Goal: Task Accomplishment & Management: Manage account settings

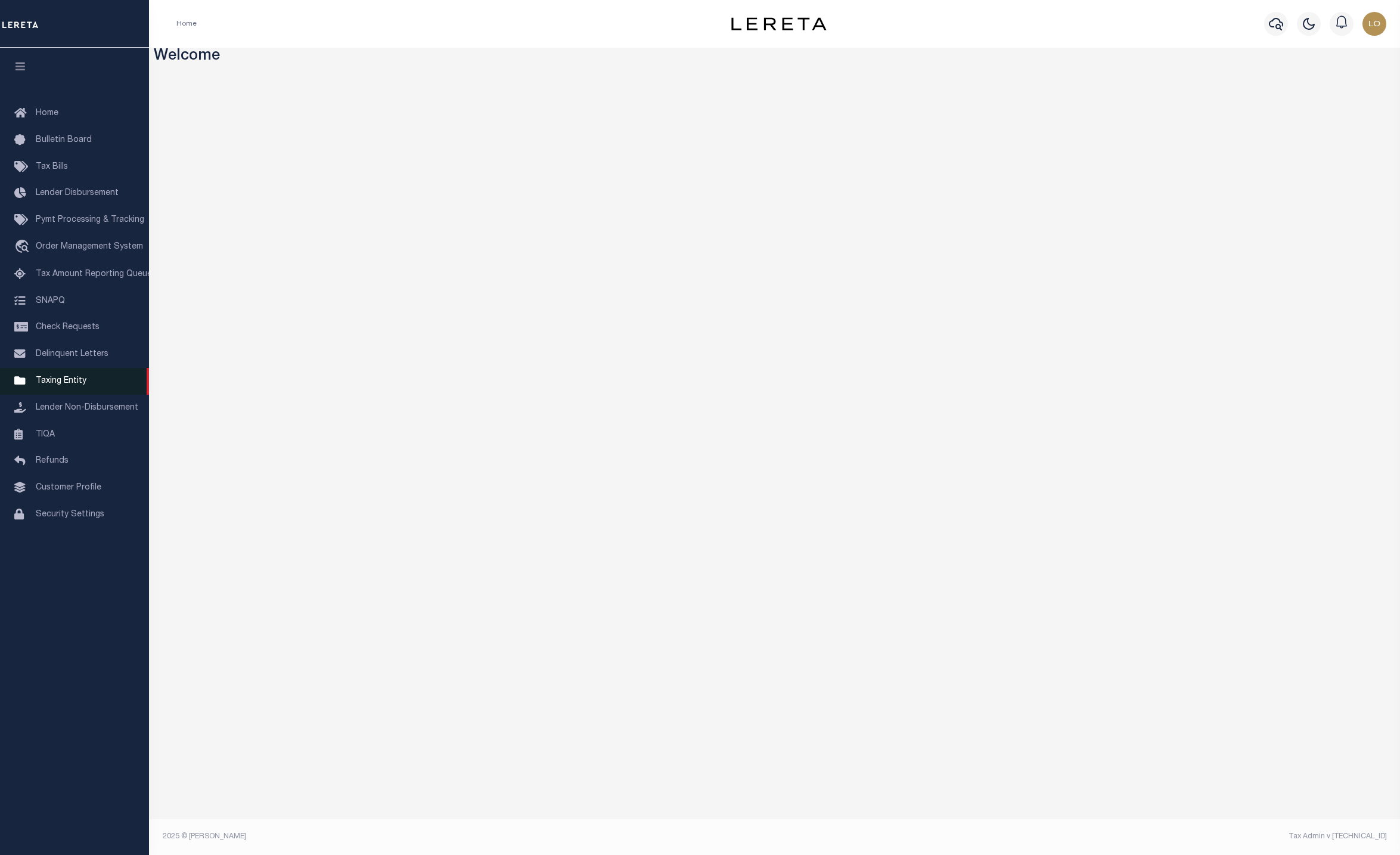
click at [69, 383] on span "Taxing Entity" at bounding box center [61, 381] width 50 height 8
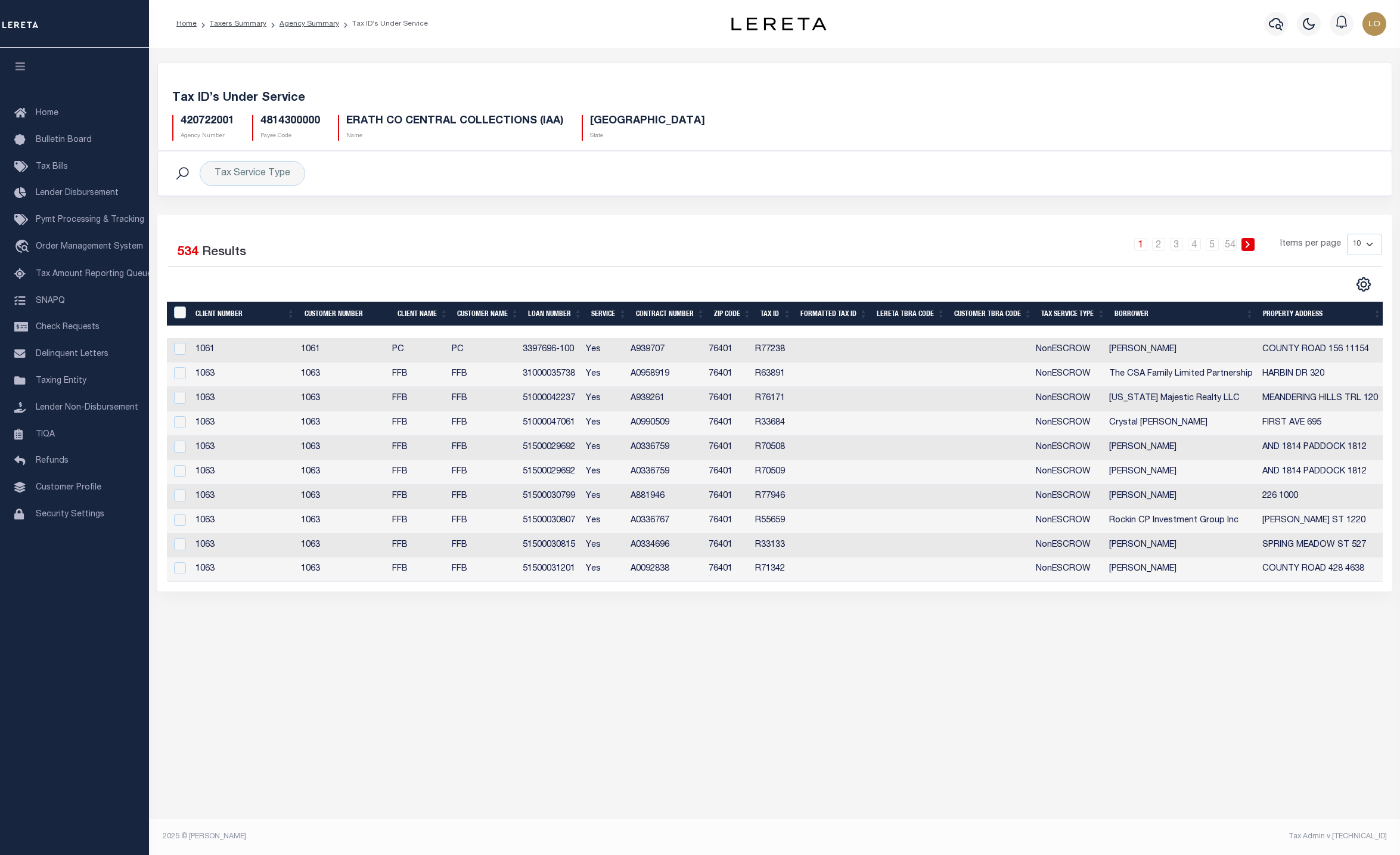
click at [370, 687] on div "Tax Account Transfer Transfer from Agency: Transfer to Agency: - Select Transfe…" at bounding box center [774, 432] width 1251 height 769
click at [297, 29] on li "Agency Summary" at bounding box center [303, 24] width 73 height 11
click at [308, 23] on link "Agency Summary" at bounding box center [310, 24] width 60 height 7
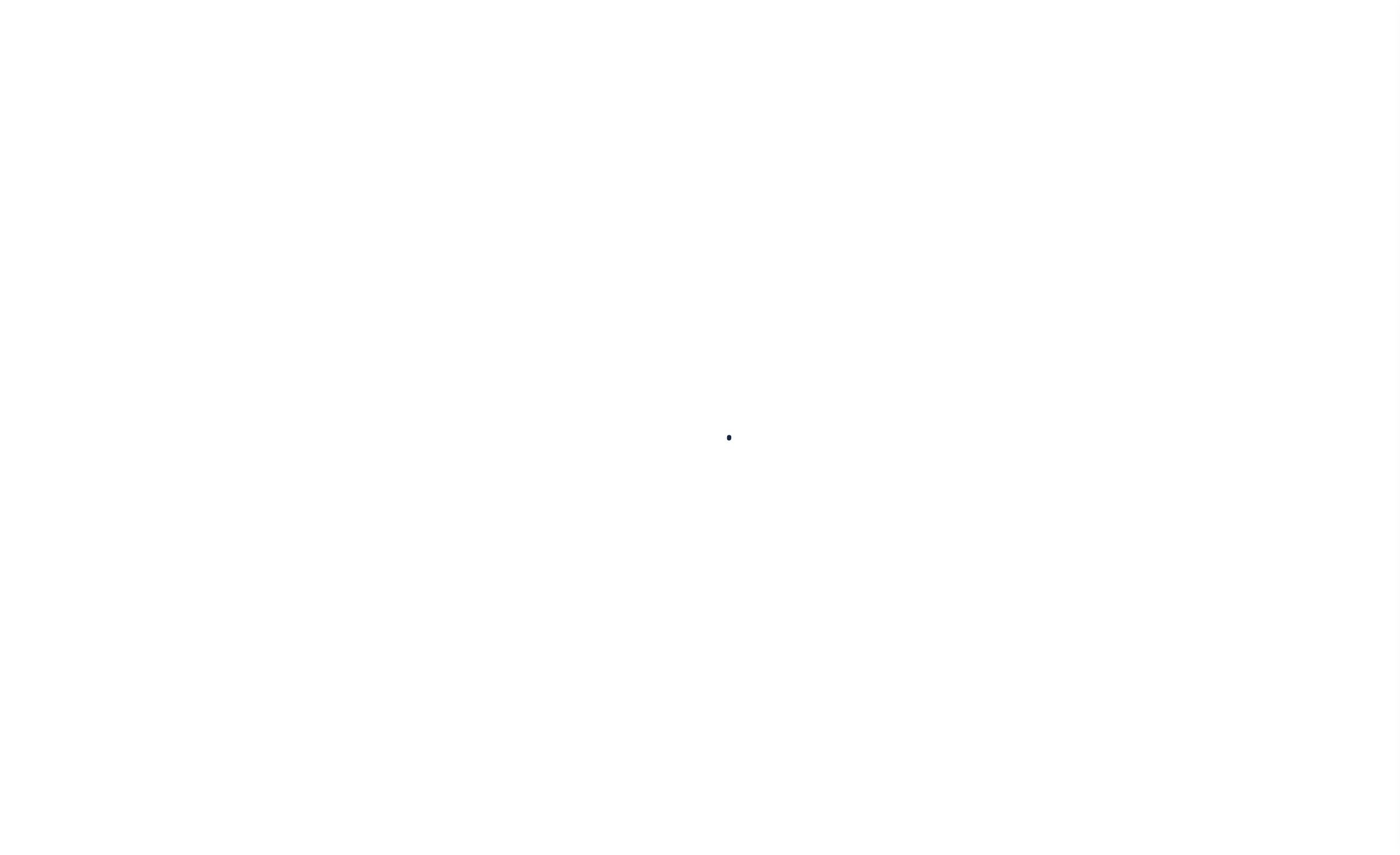
select select
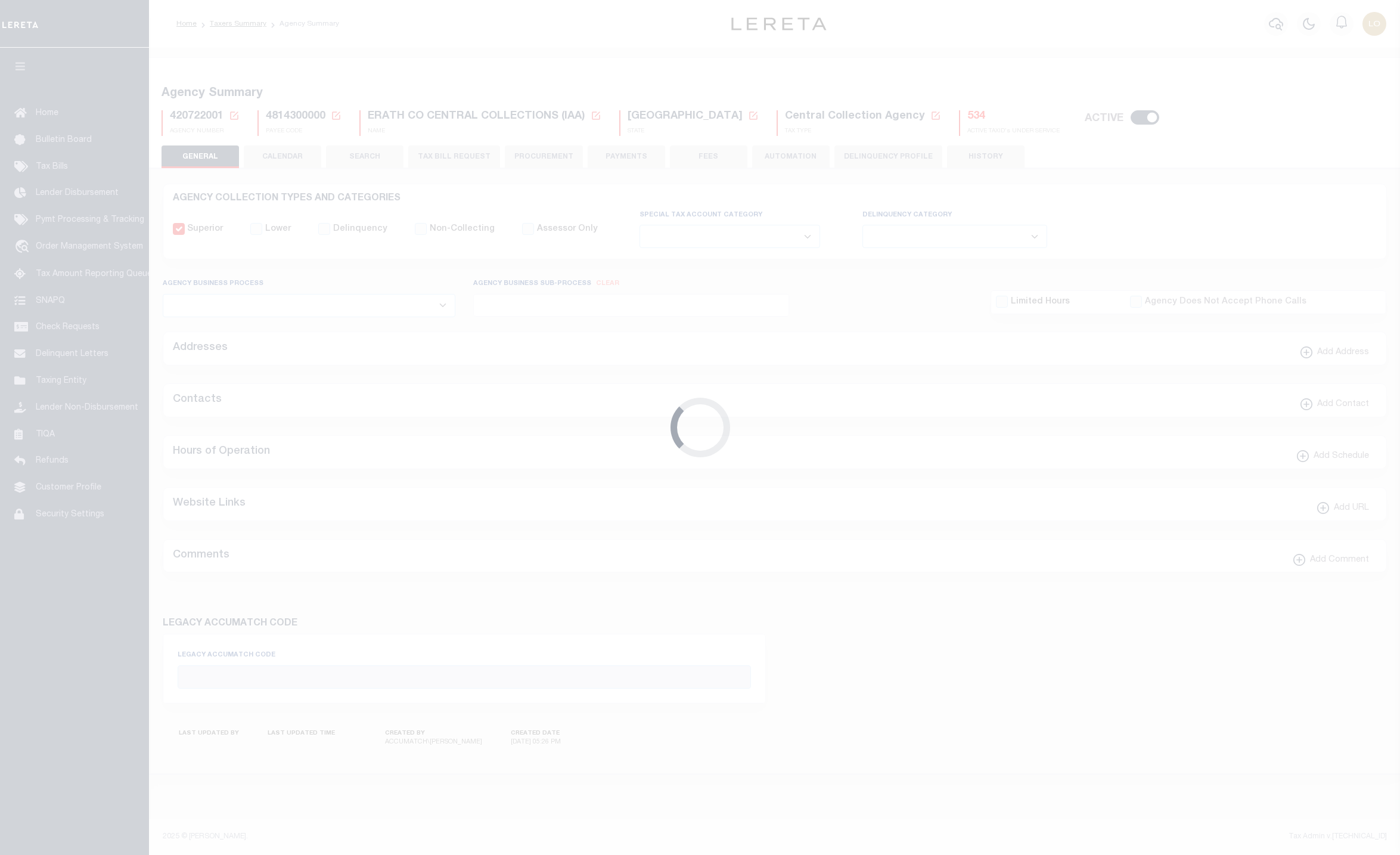
checkbox input "false"
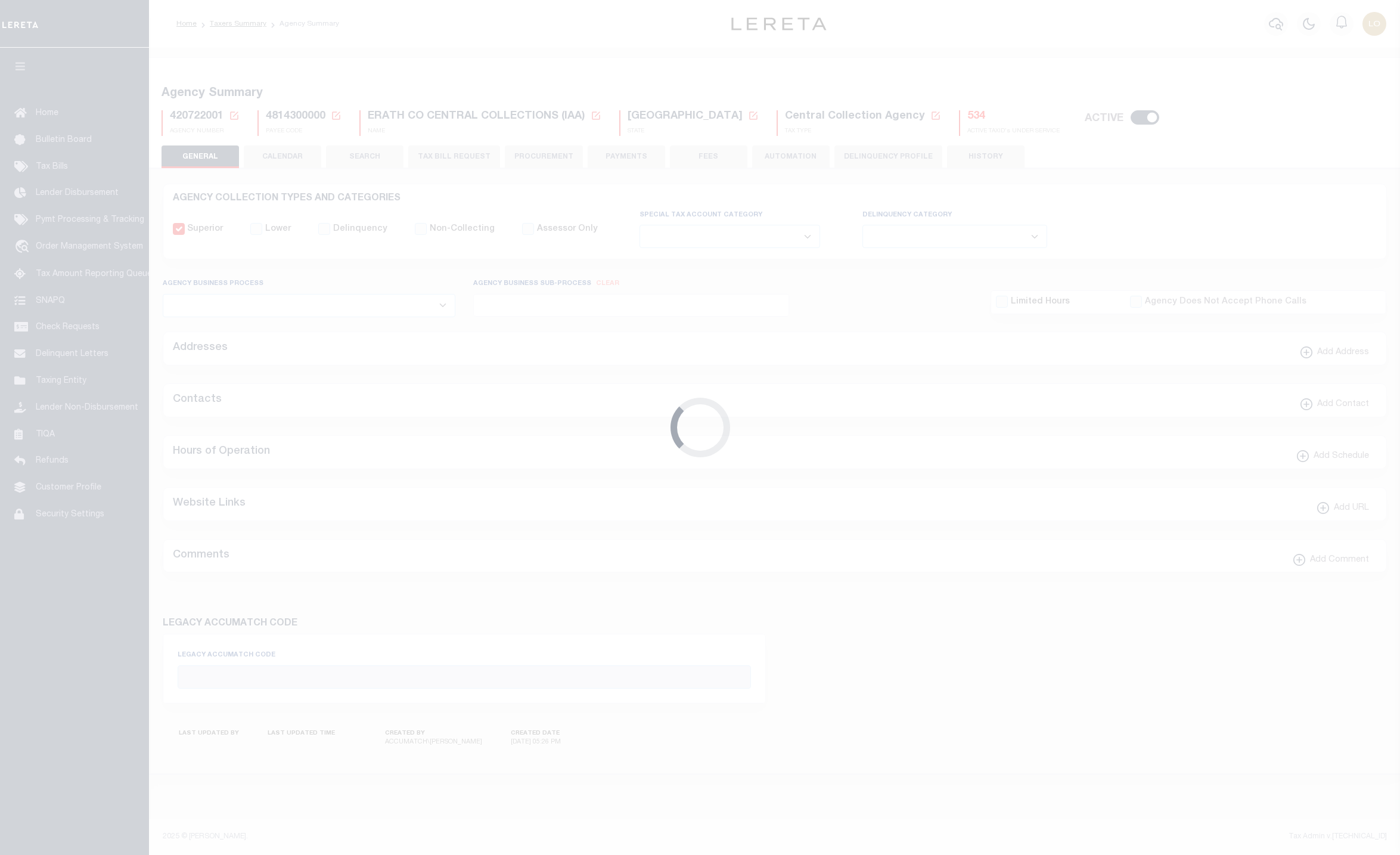
type input "4814300000"
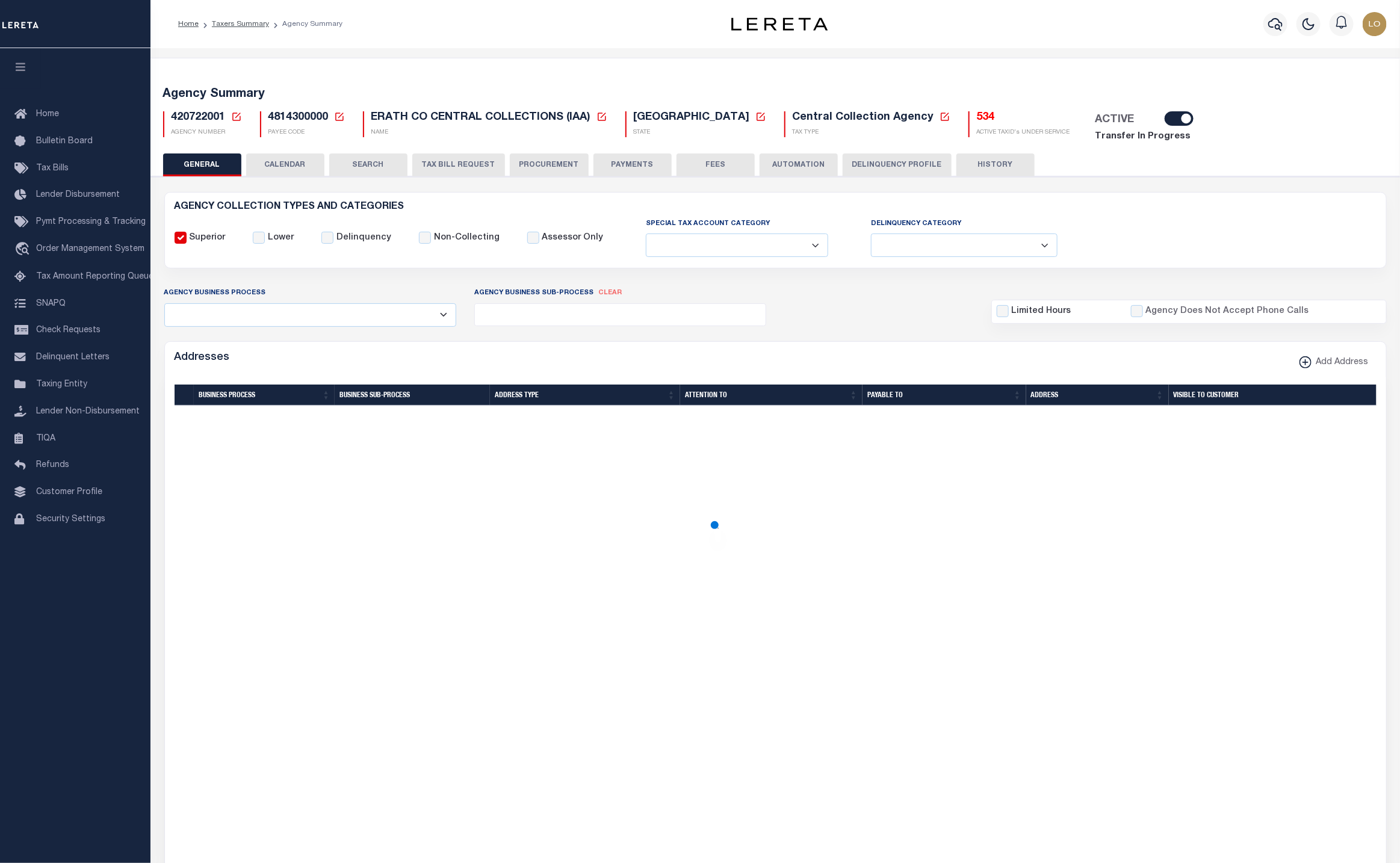
click at [235, 115] on icon at bounding box center [237, 117] width 11 height 11
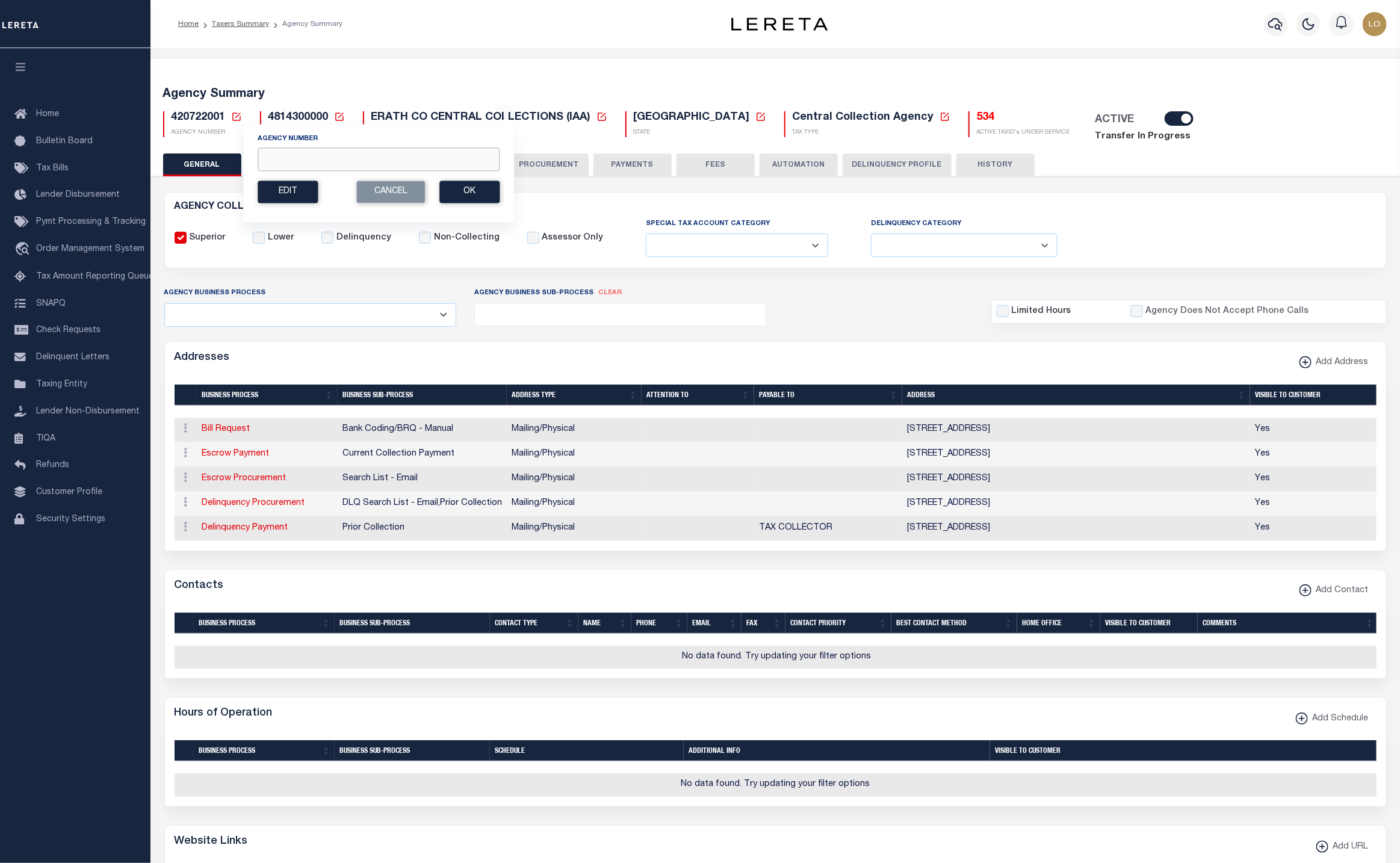
click at [311, 155] on input "Agency Number" at bounding box center [379, 159] width 242 height 23
paste input "060090106"
type input "060090106"
click at [468, 194] on button "Ok" at bounding box center [470, 192] width 60 height 22
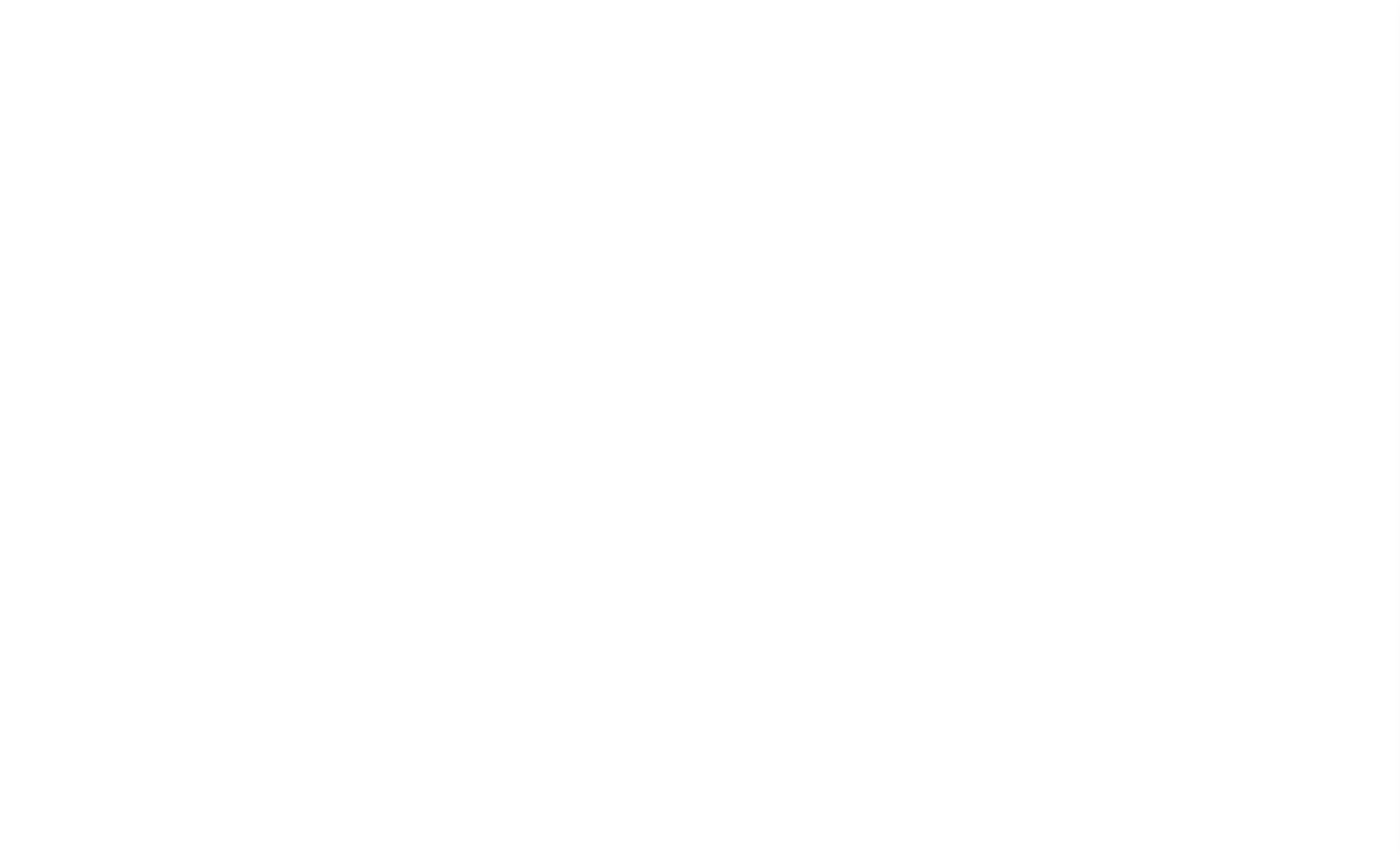
select select
checkbox input "false"
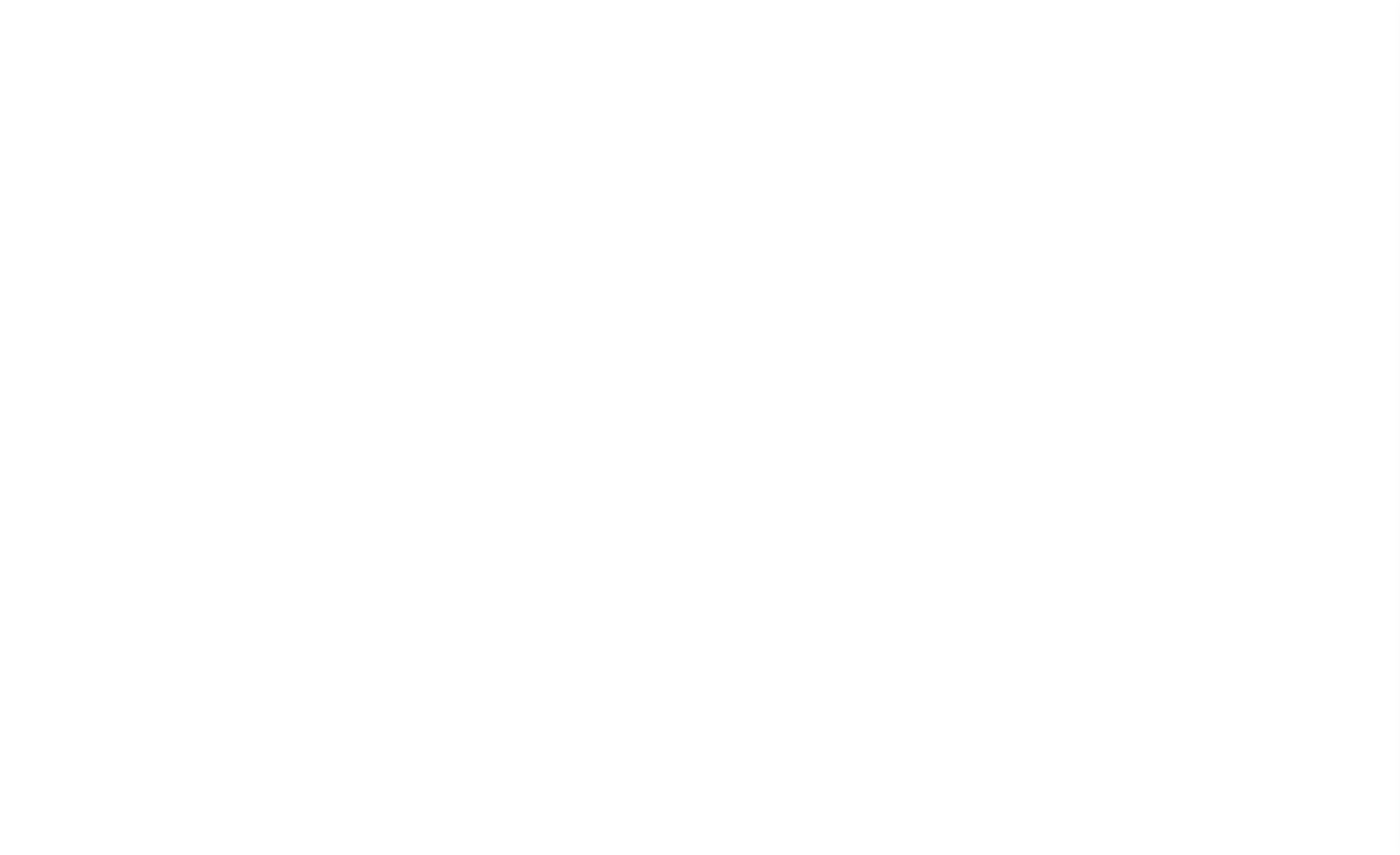
checkbox input "false"
type input "900904007"
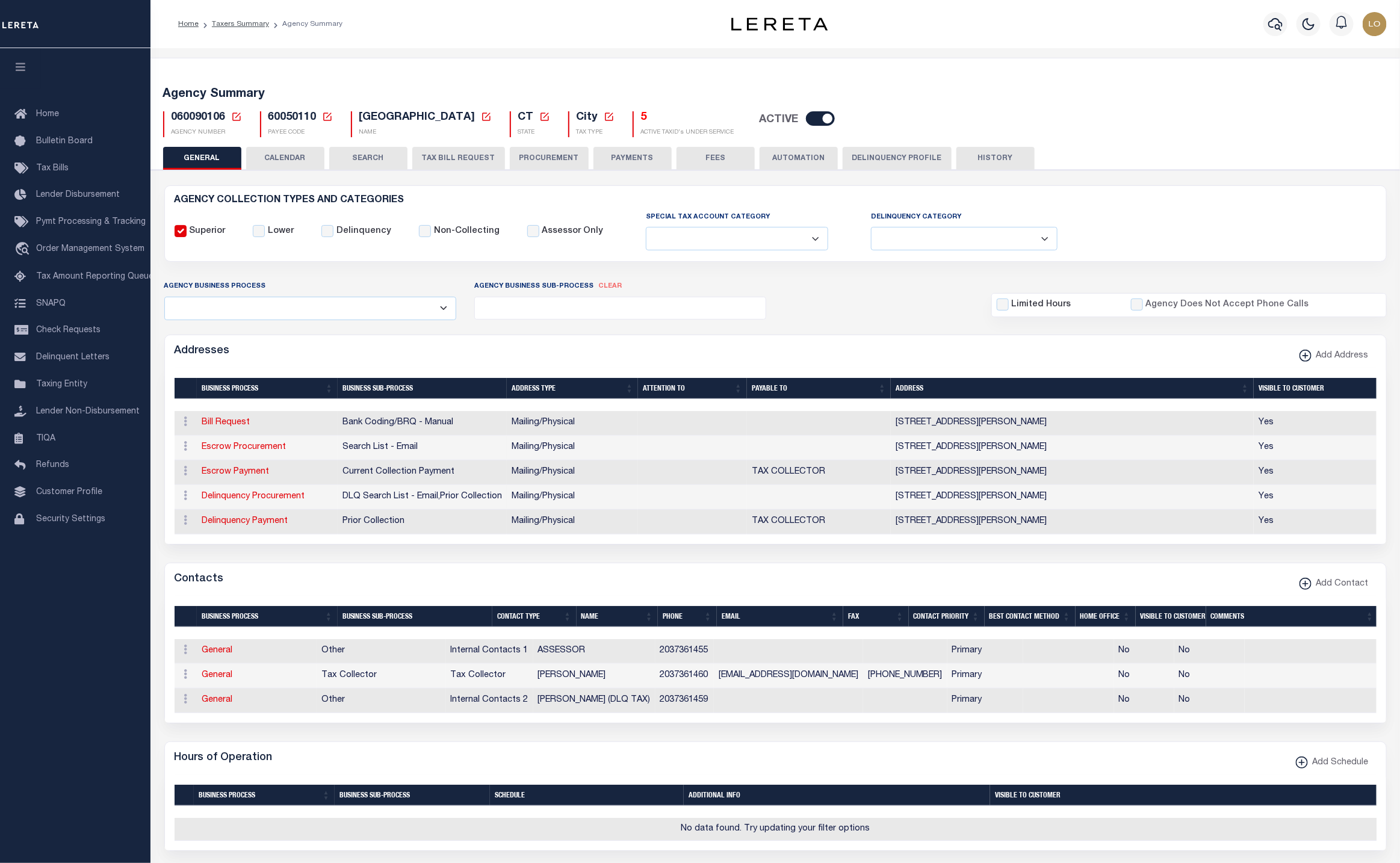
click at [806, 124] on input "checkbox" at bounding box center [820, 118] width 29 height 14
checkbox input "false"
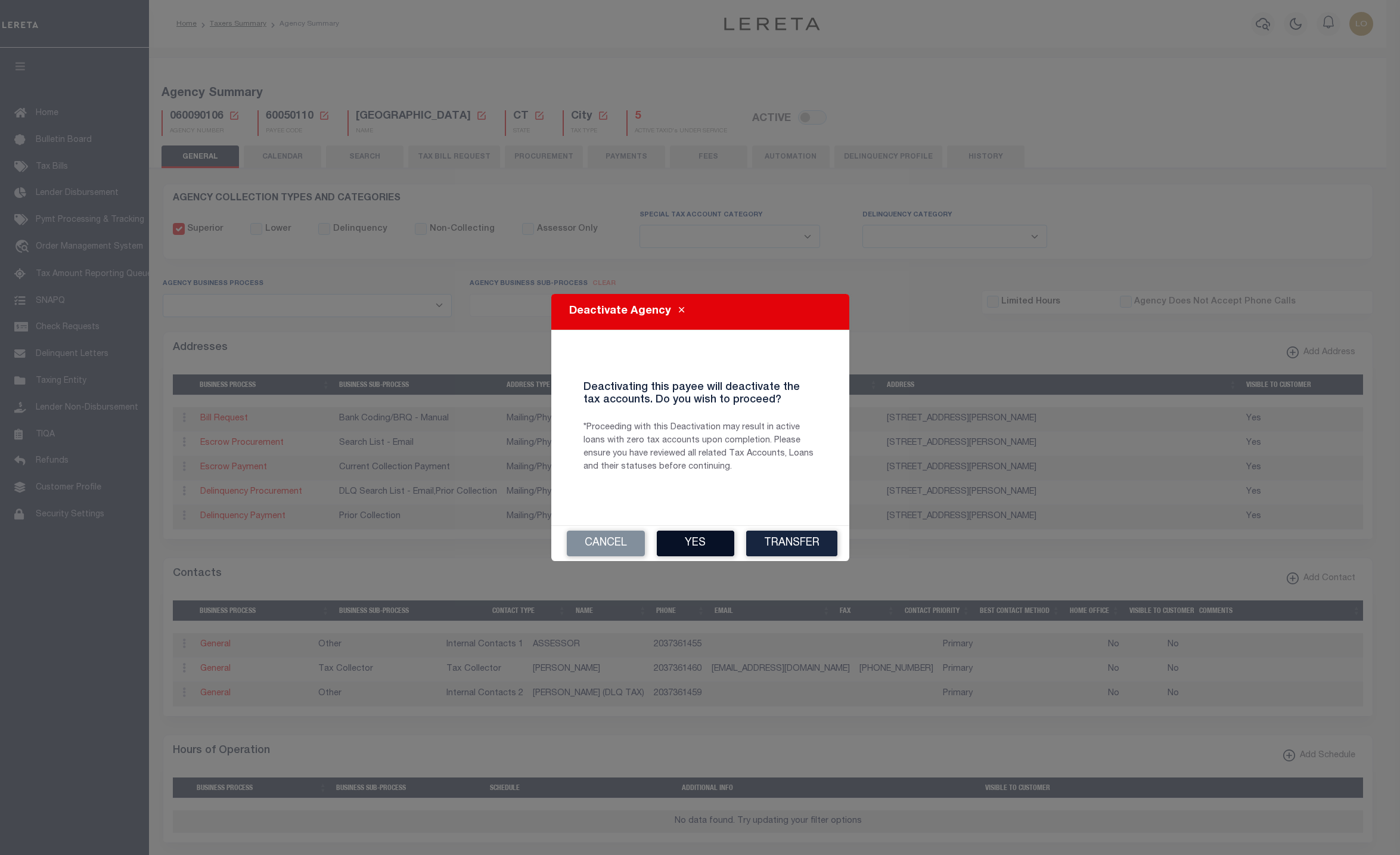
click at [714, 546] on button "Yes" at bounding box center [696, 543] width 78 height 26
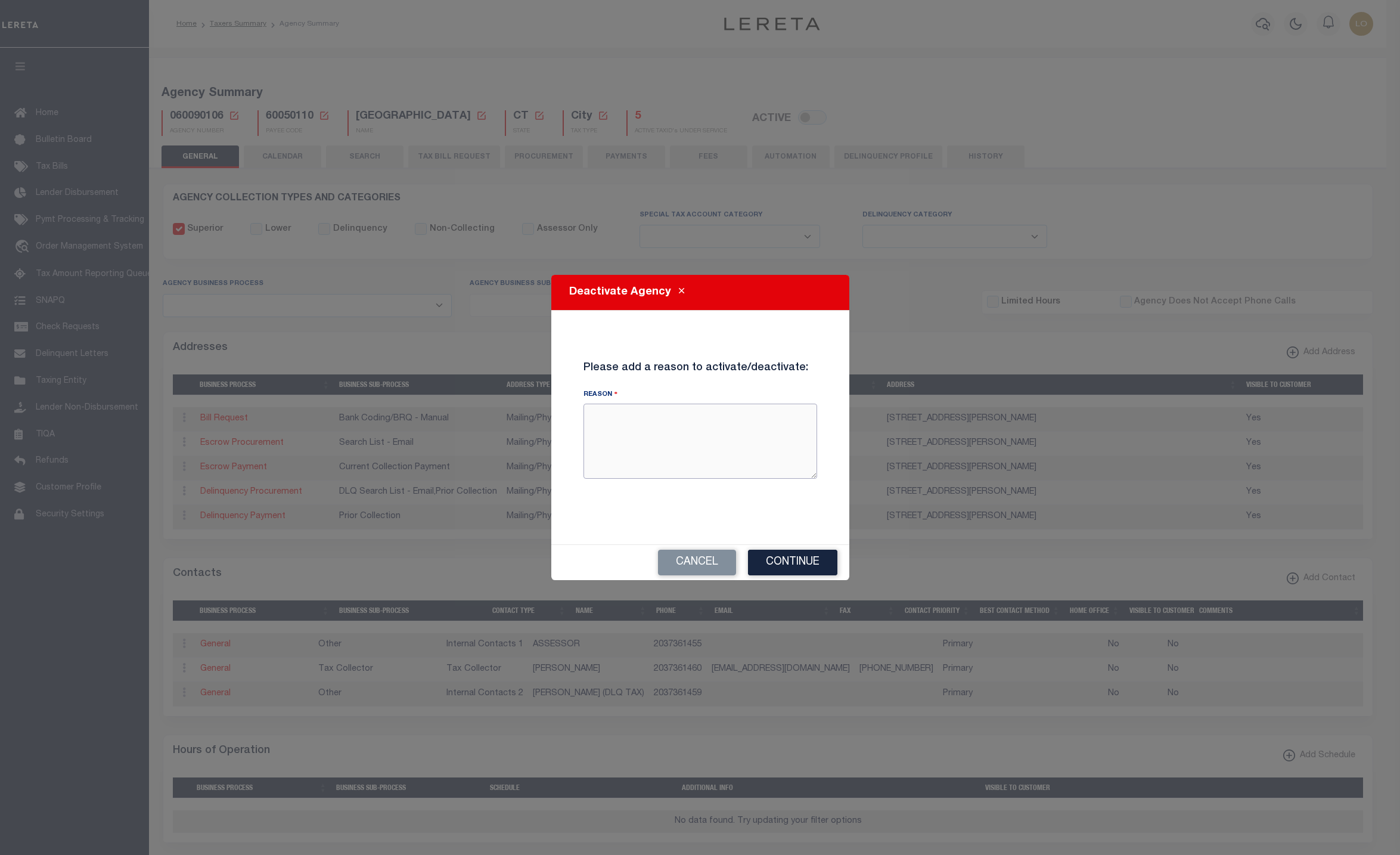
click at [680, 448] on textarea "Reason" at bounding box center [701, 441] width 234 height 75
type textarea "TEST"
drag, startPoint x: 592, startPoint y: 416, endPoint x: 565, endPoint y: 488, distance: 76.9
click at [566, 488] on div "Please add a reason to activate/deactivate: Reason TEST" at bounding box center [701, 427] width 269 height 205
click at [805, 572] on button "Continue" at bounding box center [793, 563] width 89 height 26
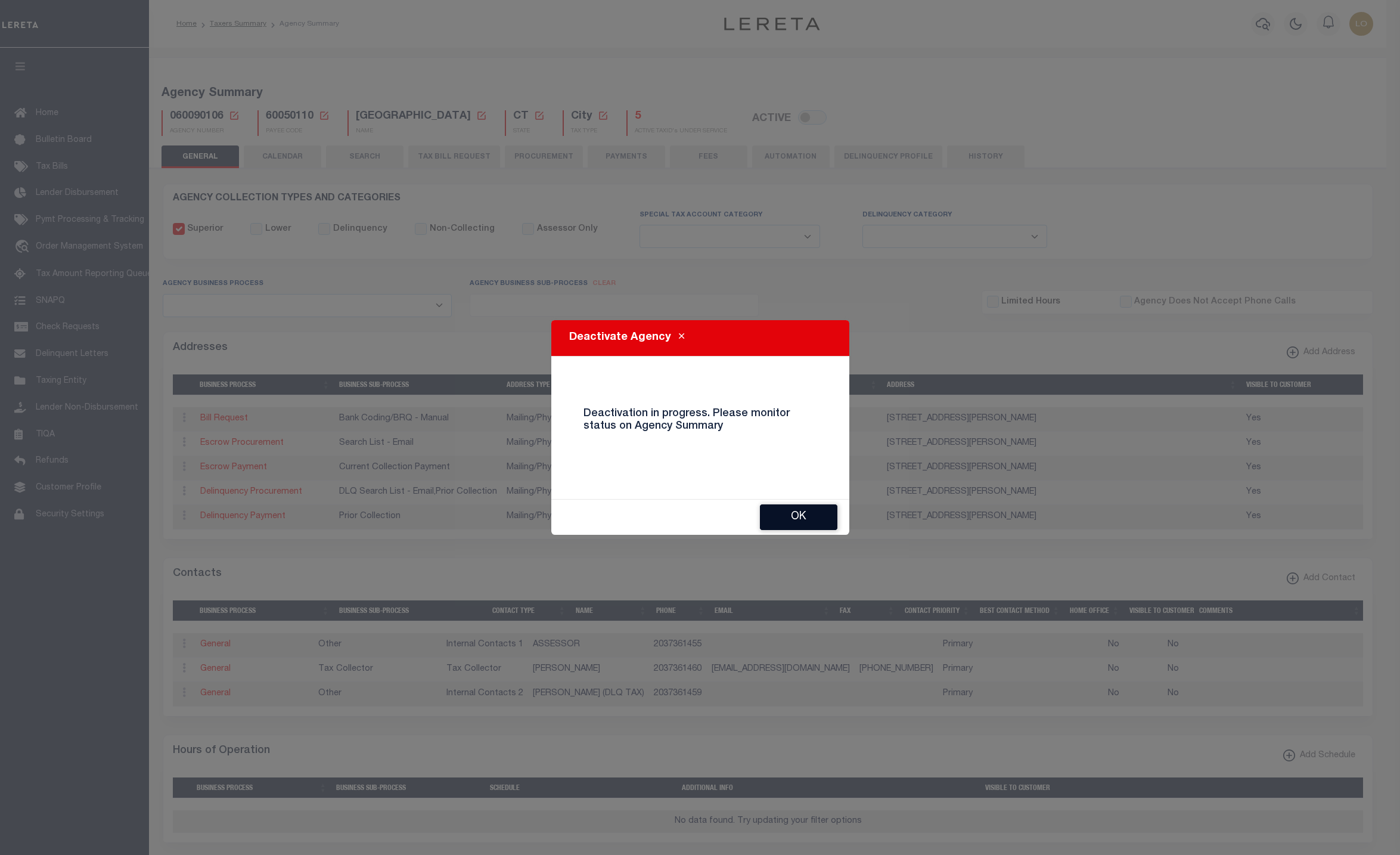
click at [816, 521] on button "OK" at bounding box center [799, 517] width 78 height 26
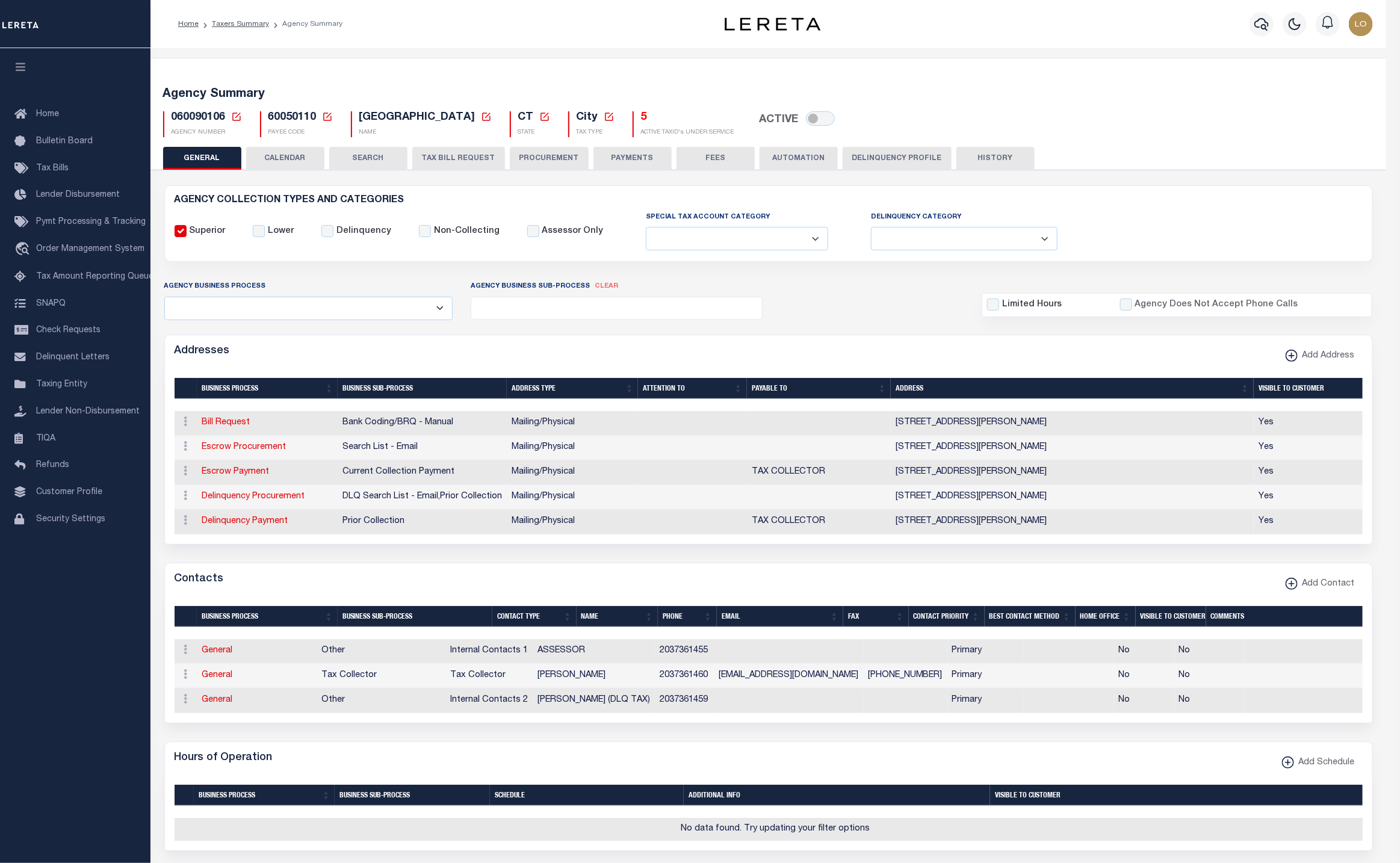
checkbox input "true"
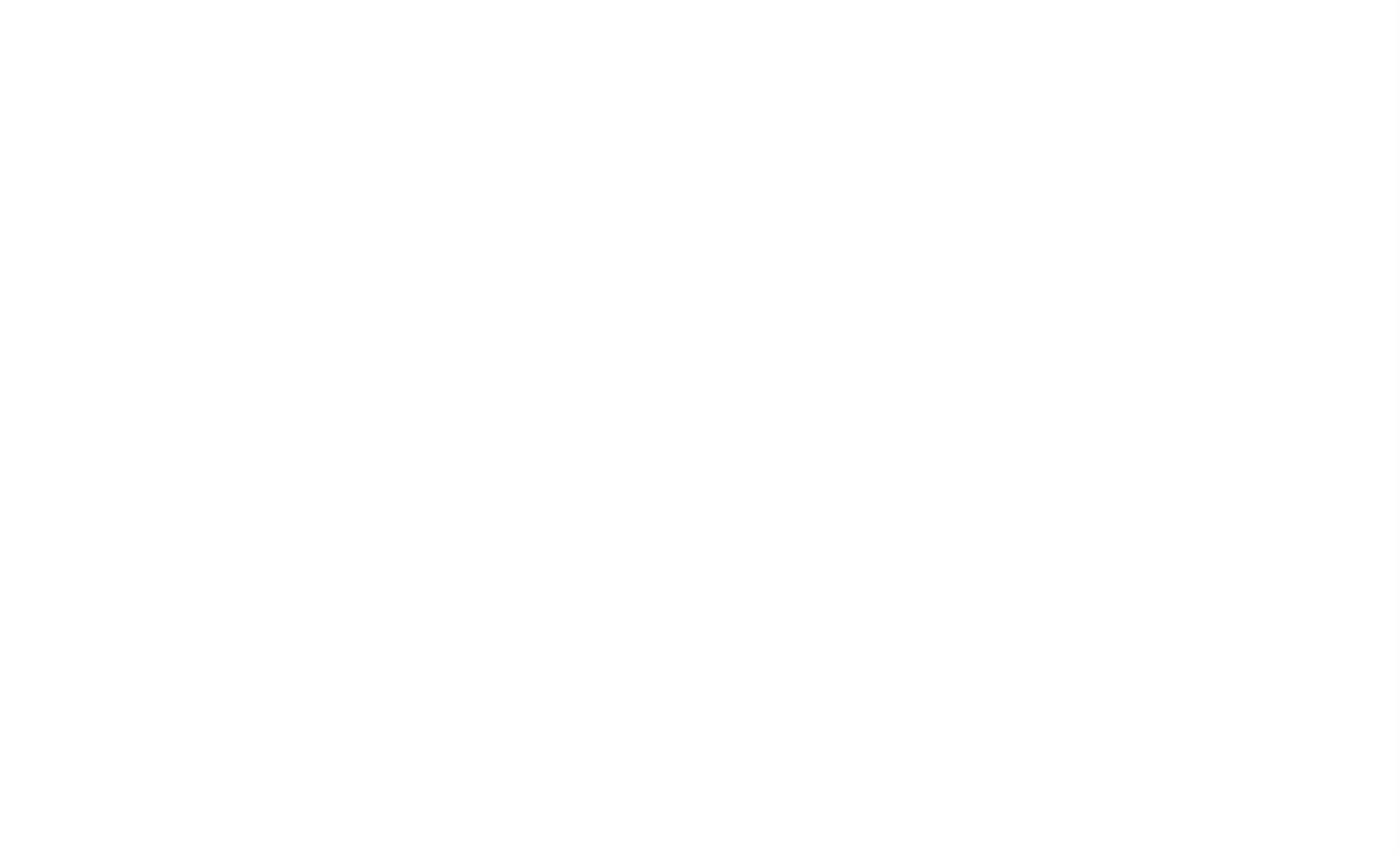
select select
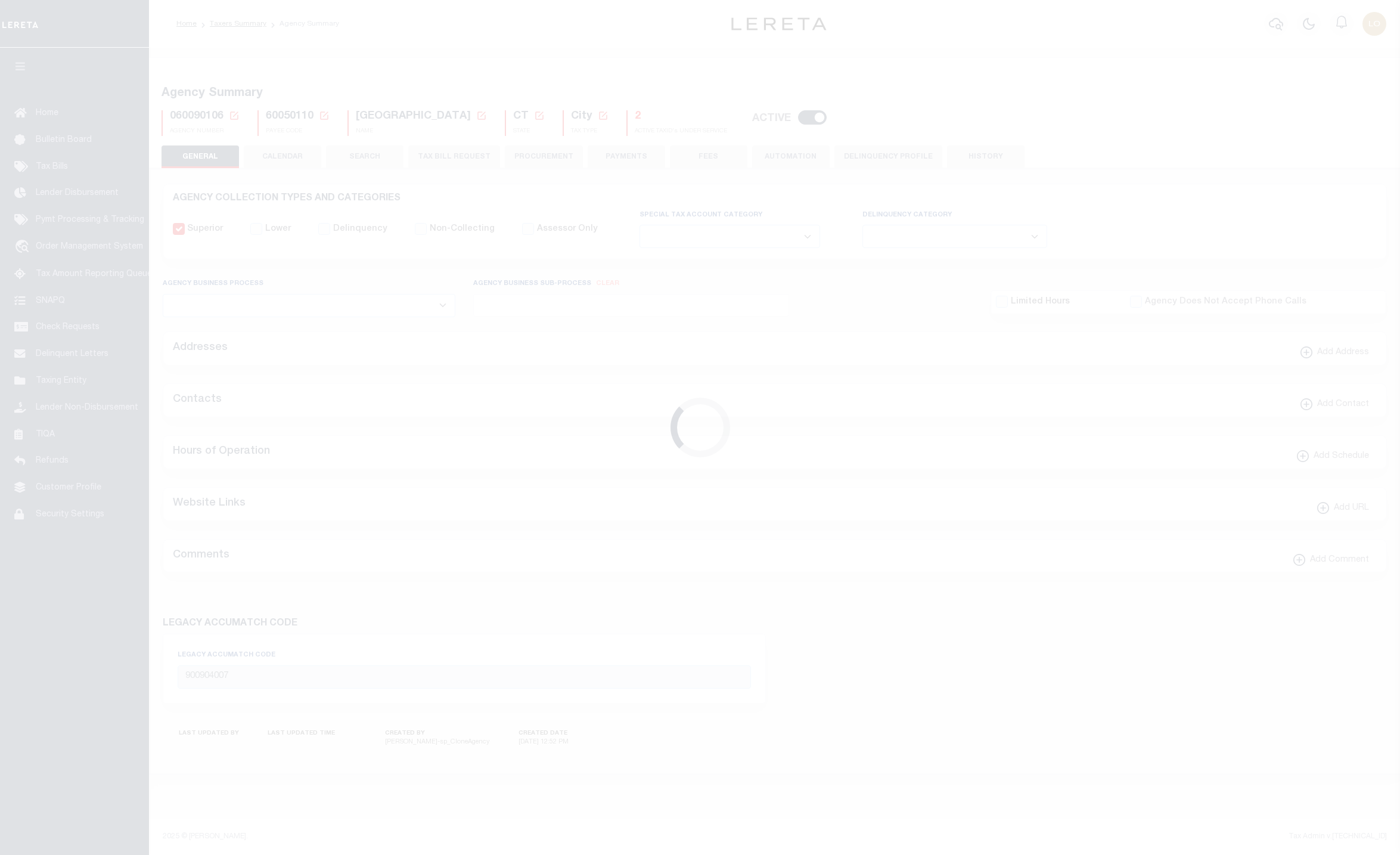
select select
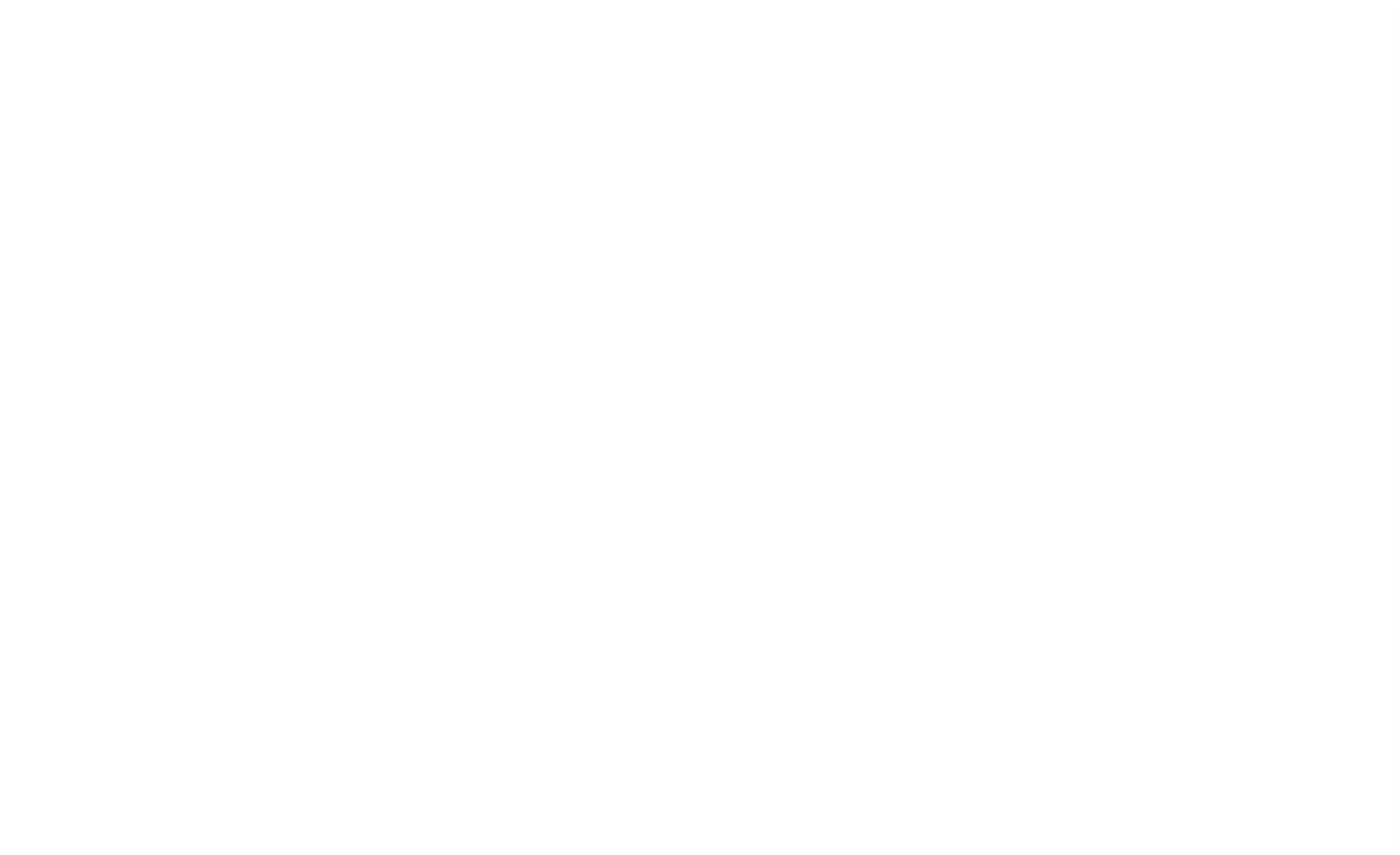
select select
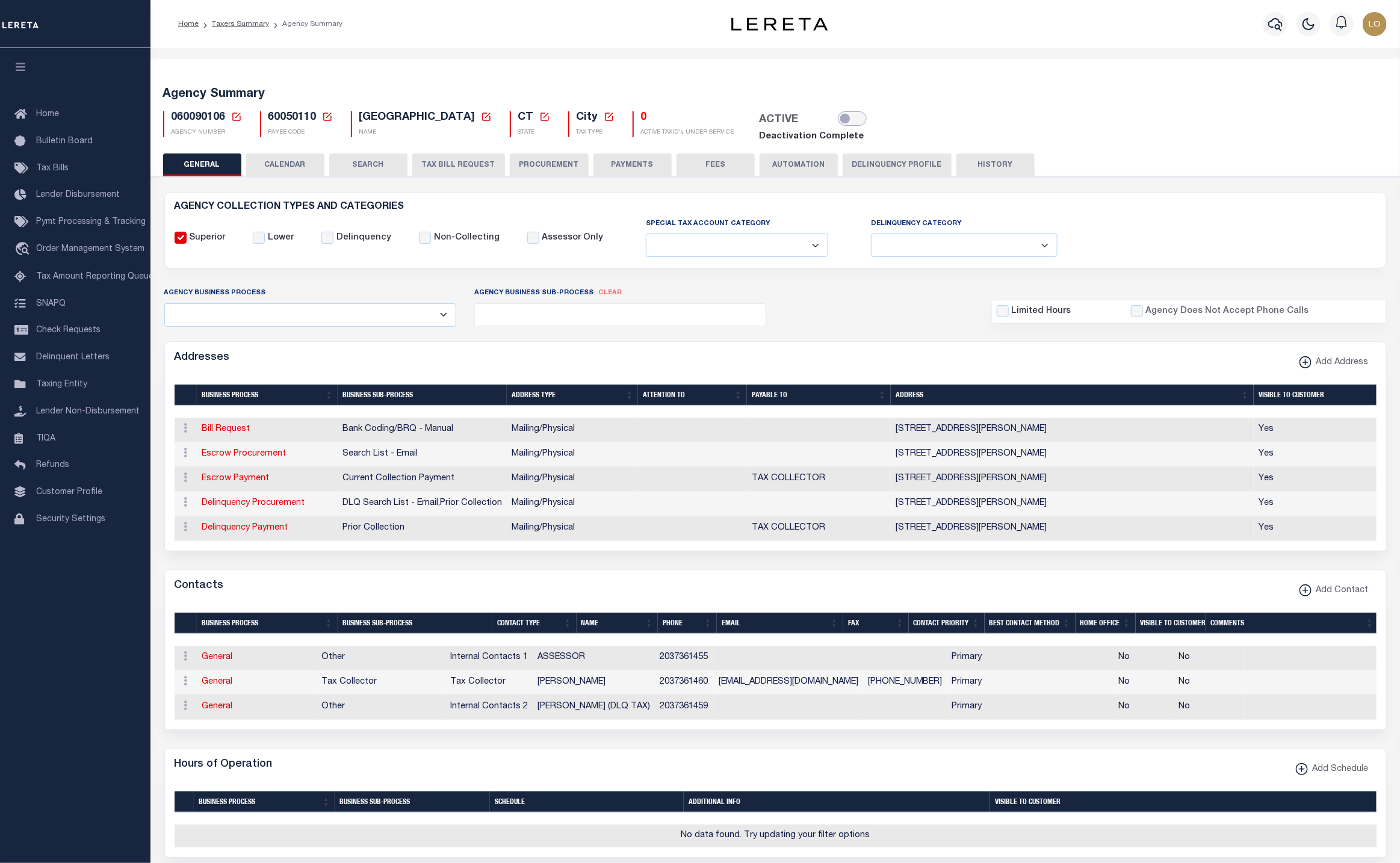
click at [838, 121] on input "checkbox" at bounding box center [853, 118] width 29 height 14
checkbox input "true"
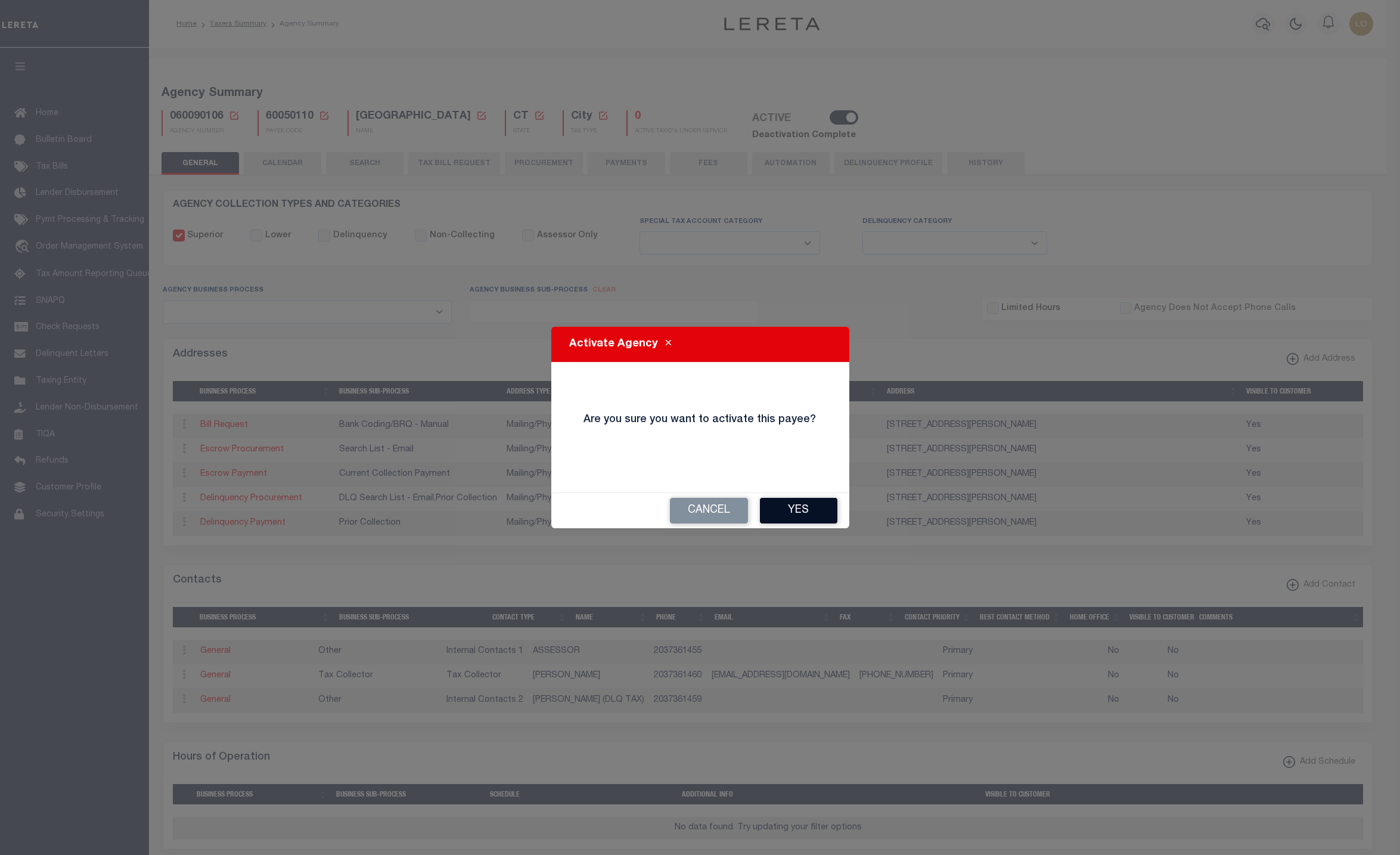
click at [805, 506] on button "Yes" at bounding box center [799, 511] width 78 height 26
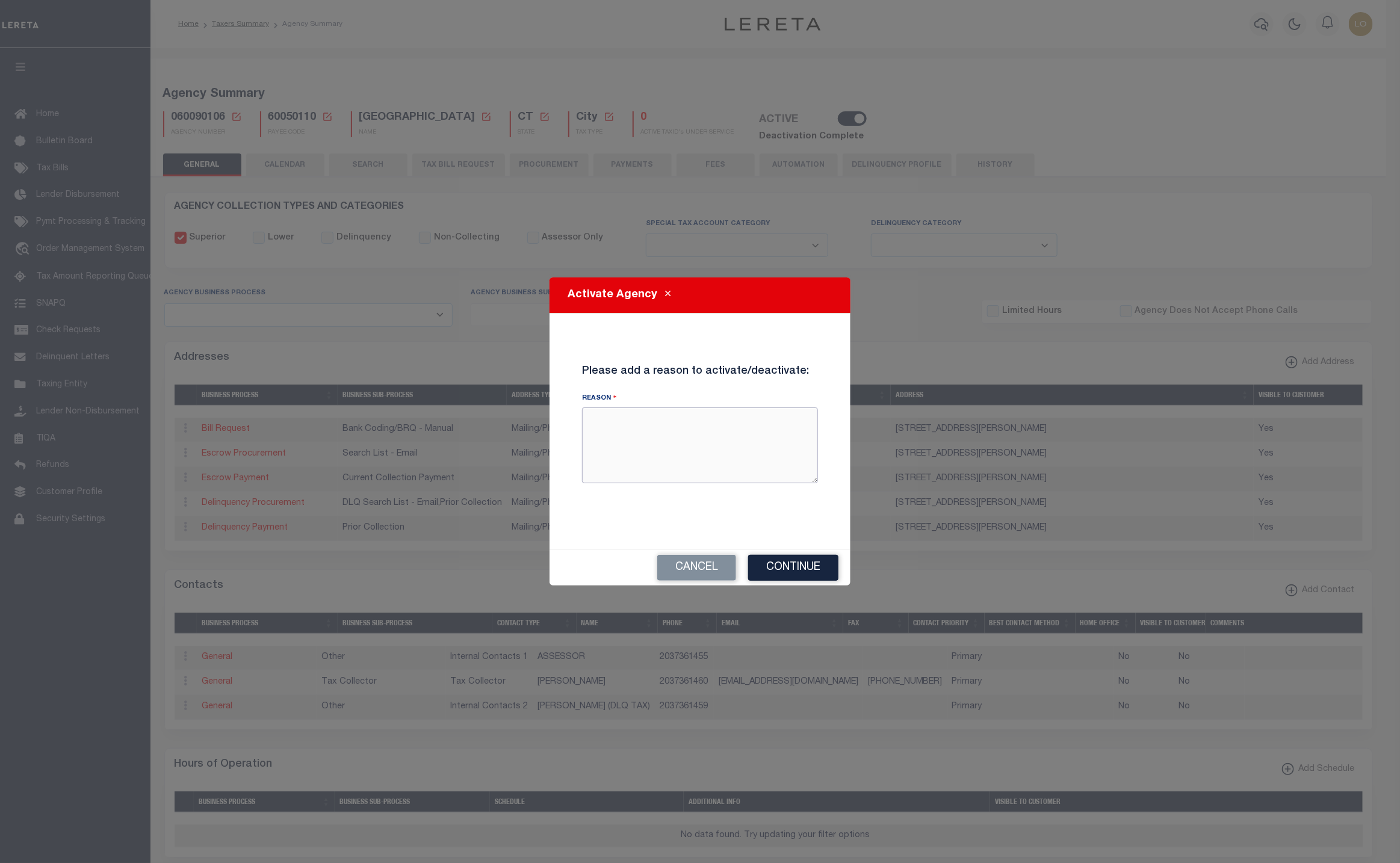
click at [623, 431] on textarea "Reason" at bounding box center [700, 445] width 236 height 76
type textarea "TEST LARZ"
click at [782, 558] on button "Continue" at bounding box center [793, 568] width 90 height 26
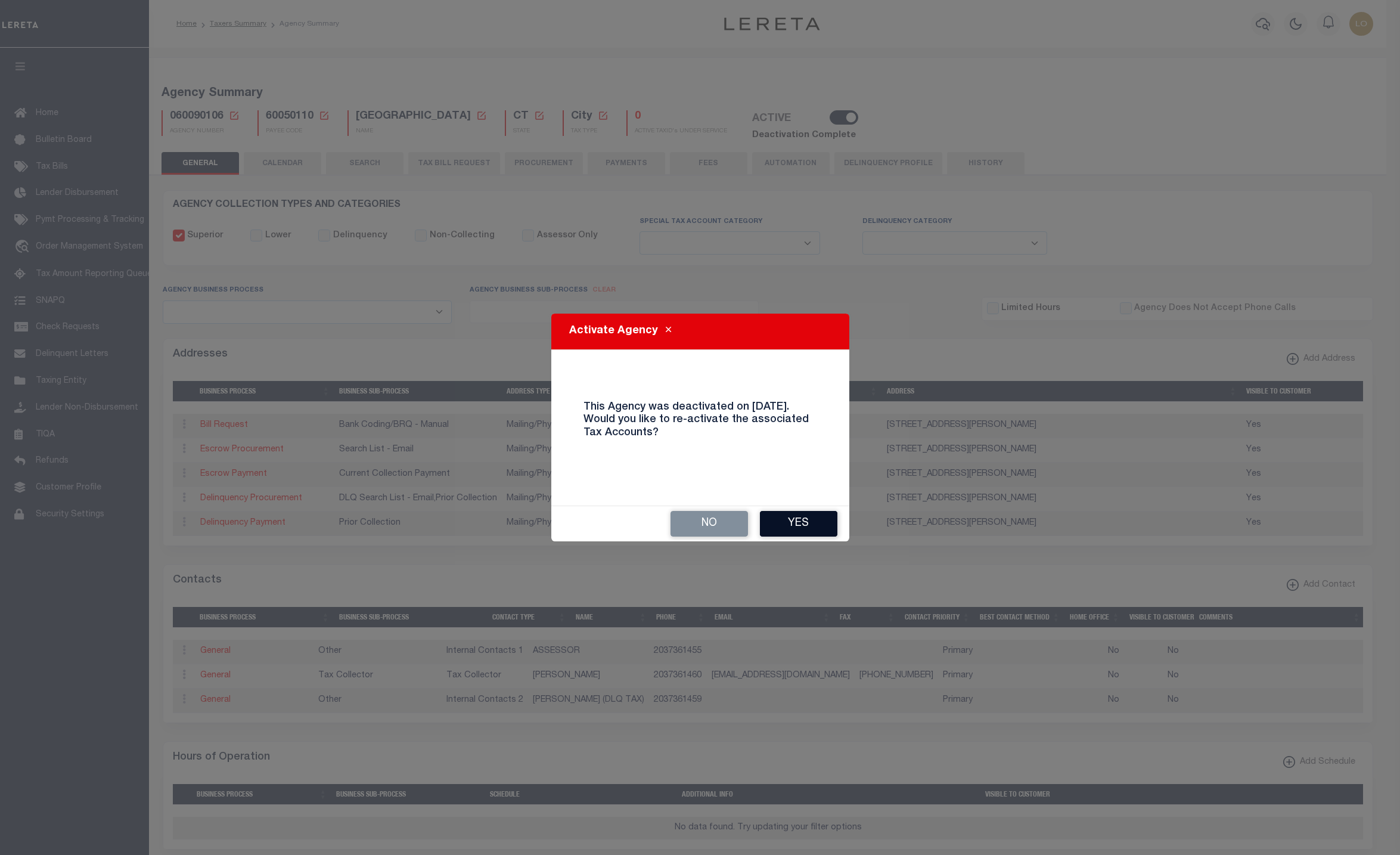
click at [823, 526] on button "Yes" at bounding box center [799, 524] width 78 height 26
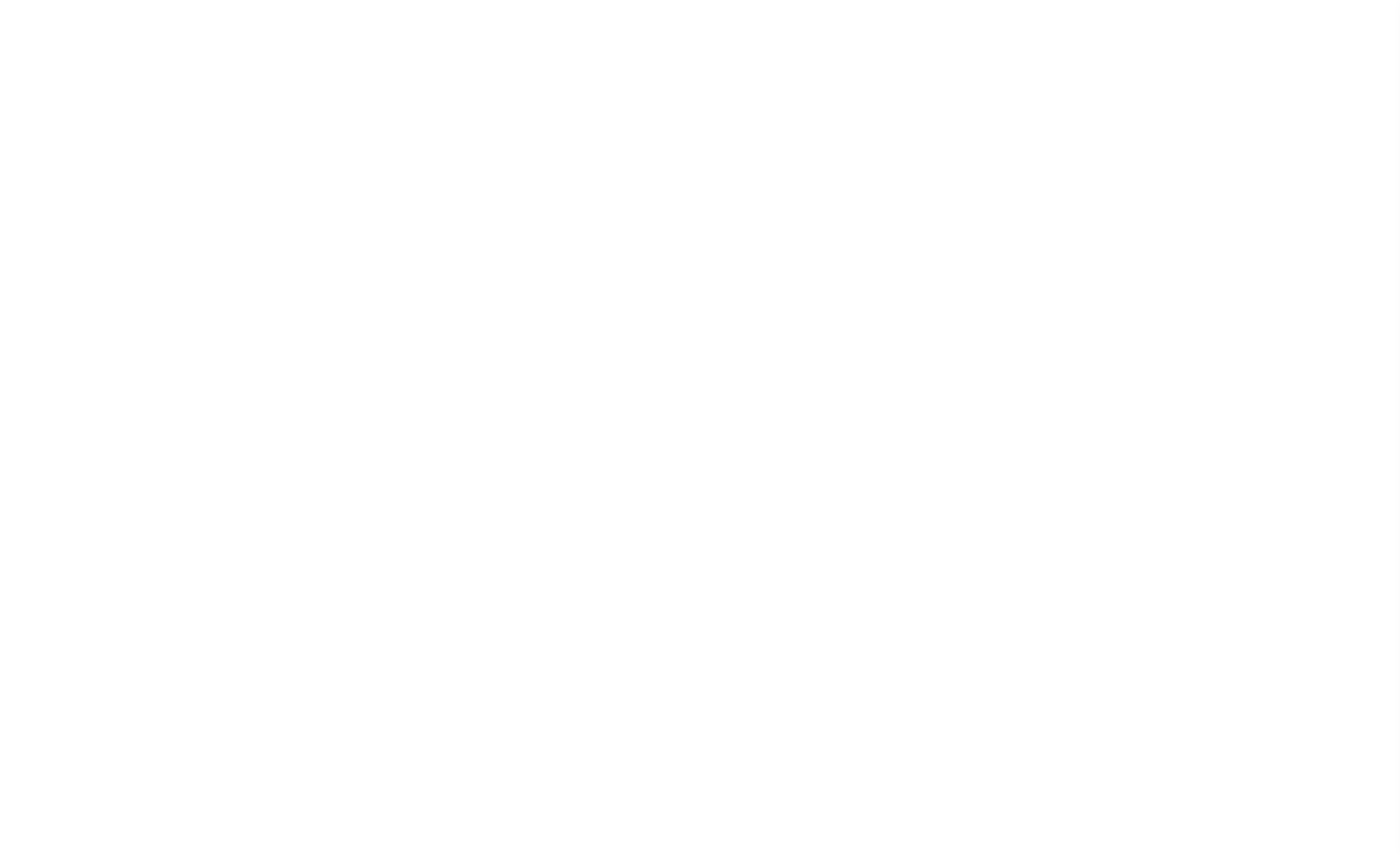
select select
checkbox input "false"
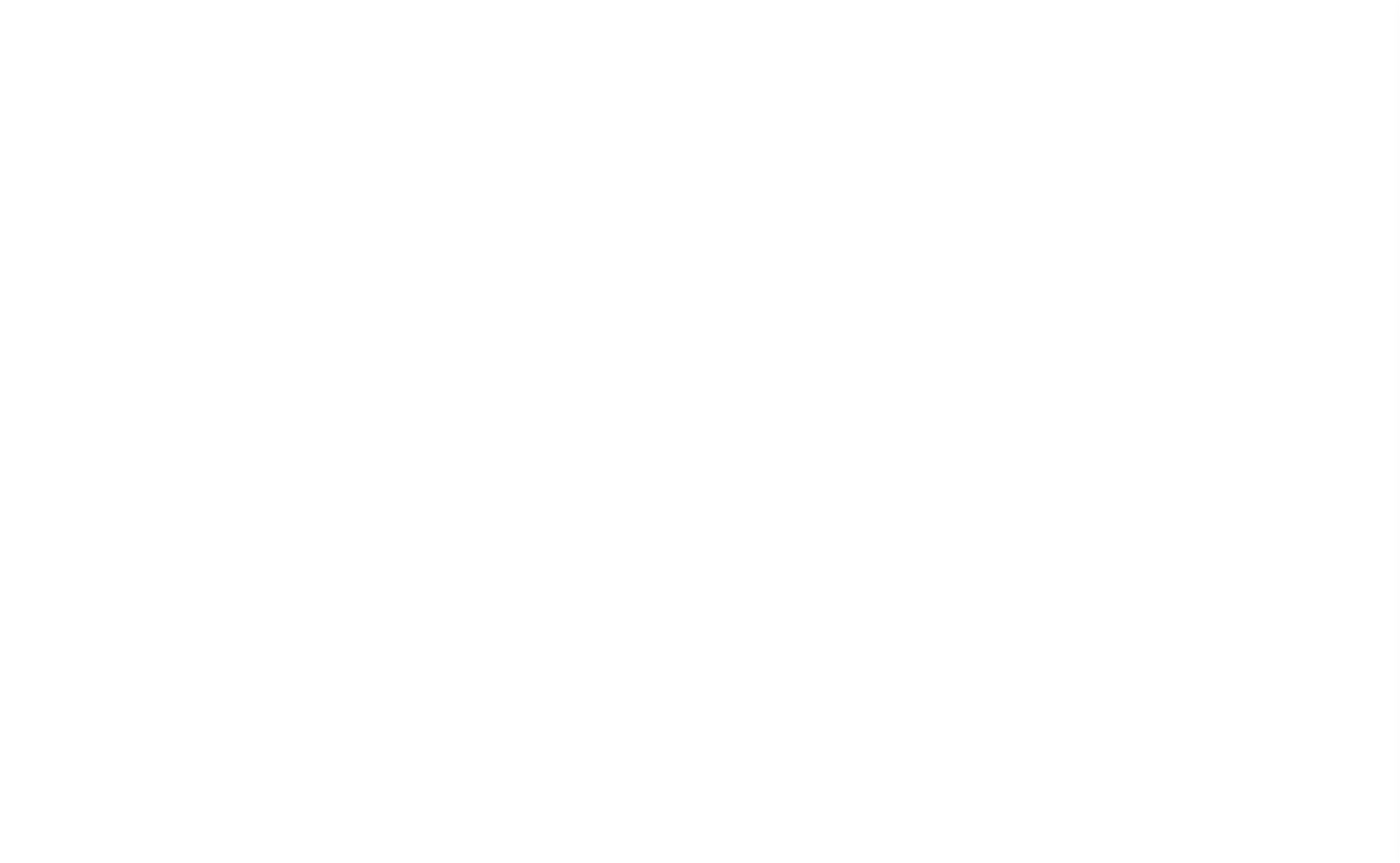
checkbox input "false"
type input "900904007"
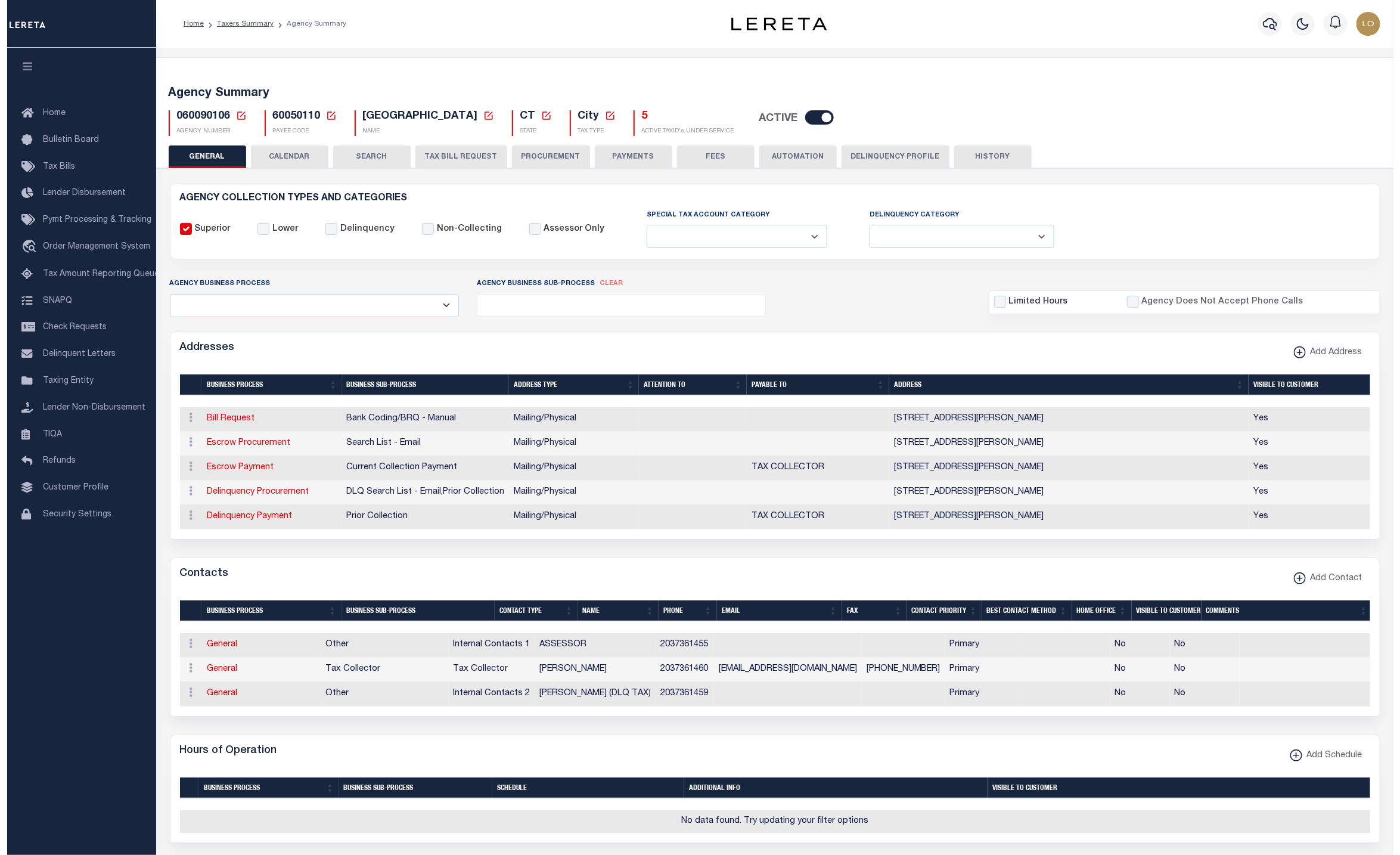
scroll to position [358, 0]
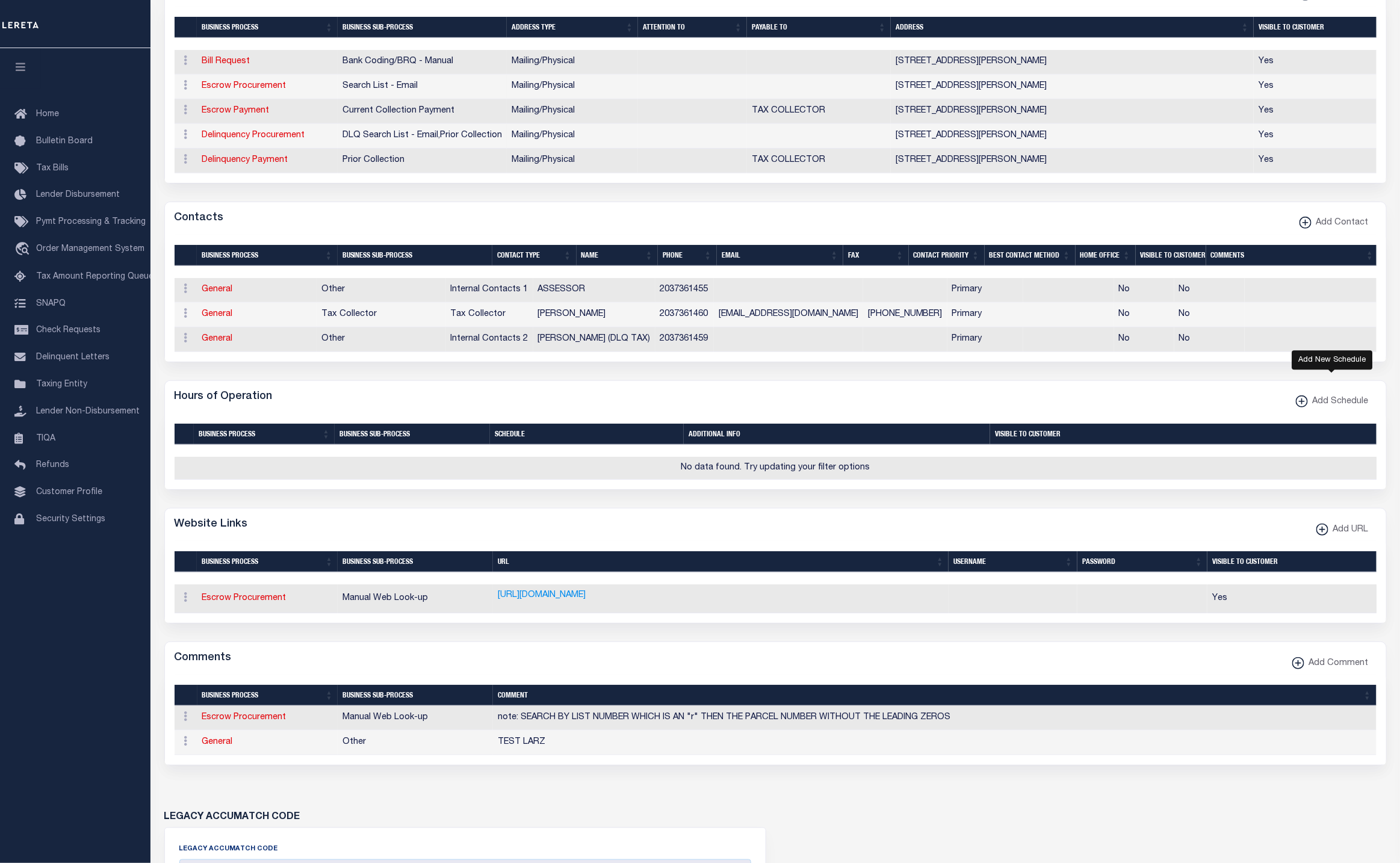
click at [1338, 409] on span "Add Schedule" at bounding box center [1338, 402] width 61 height 13
select select
checkbox input "true"
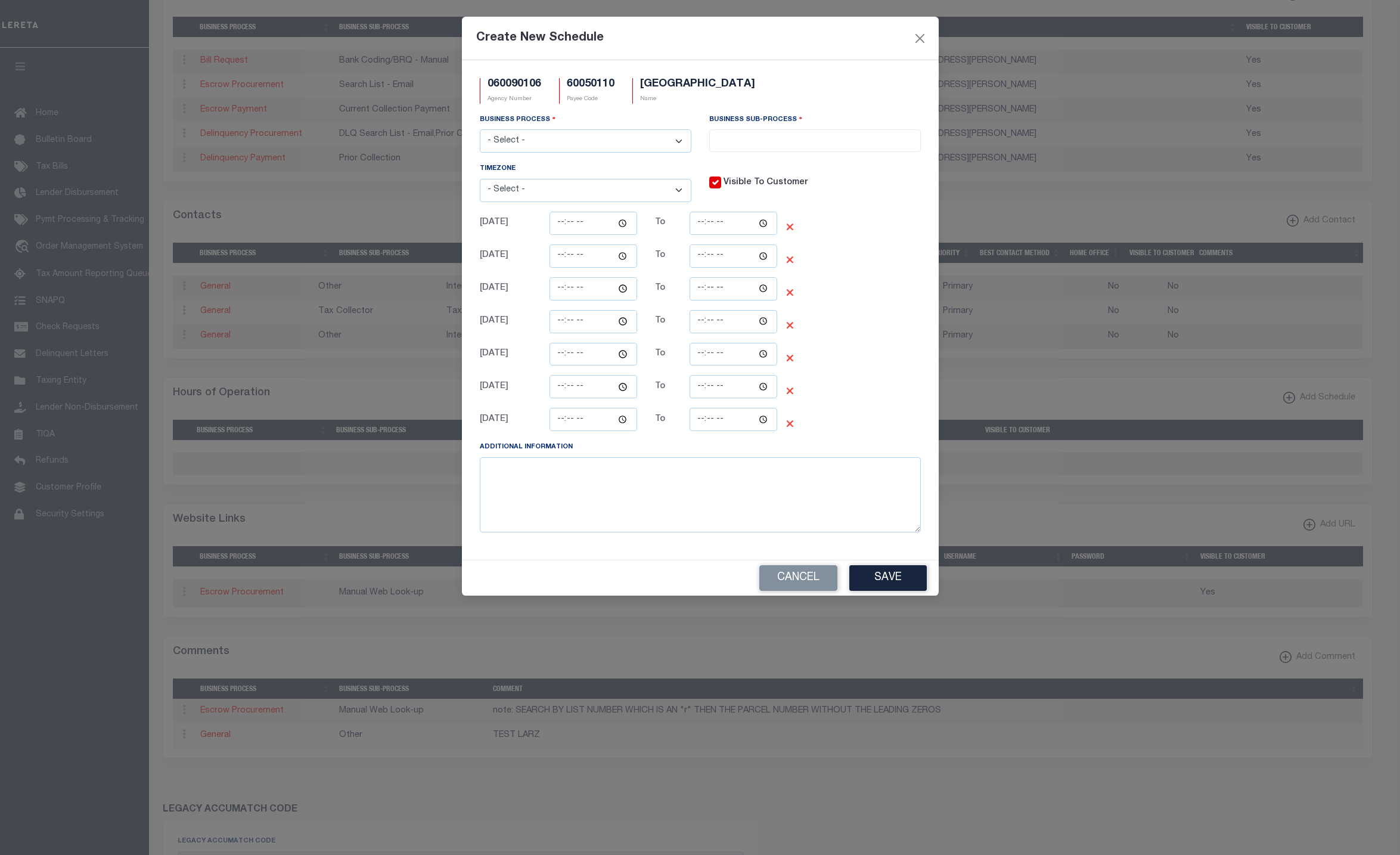
click at [586, 138] on select "- Select - All Automation Bill Request Delinquency Payment Delinquency Procurem…" at bounding box center [585, 141] width 212 height 23
select select "7"
click at [480, 131] on select "- Select - All Automation Bill Request Delinquency Payment Delinquency Procurem…" at bounding box center [585, 141] width 212 height 23
click at [801, 139] on input "search" at bounding box center [815, 139] width 204 height 13
select select "38"
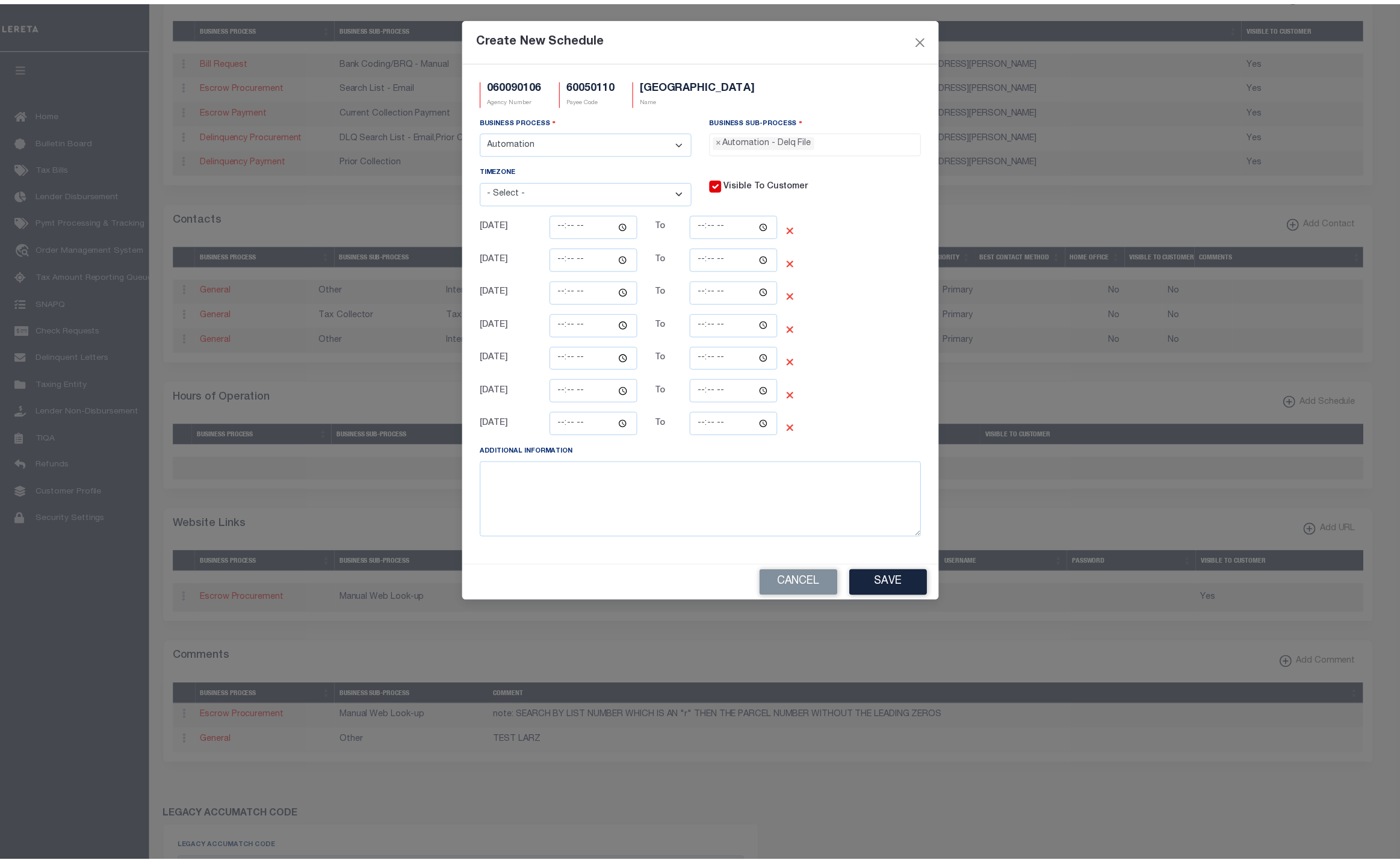
scroll to position [21, 0]
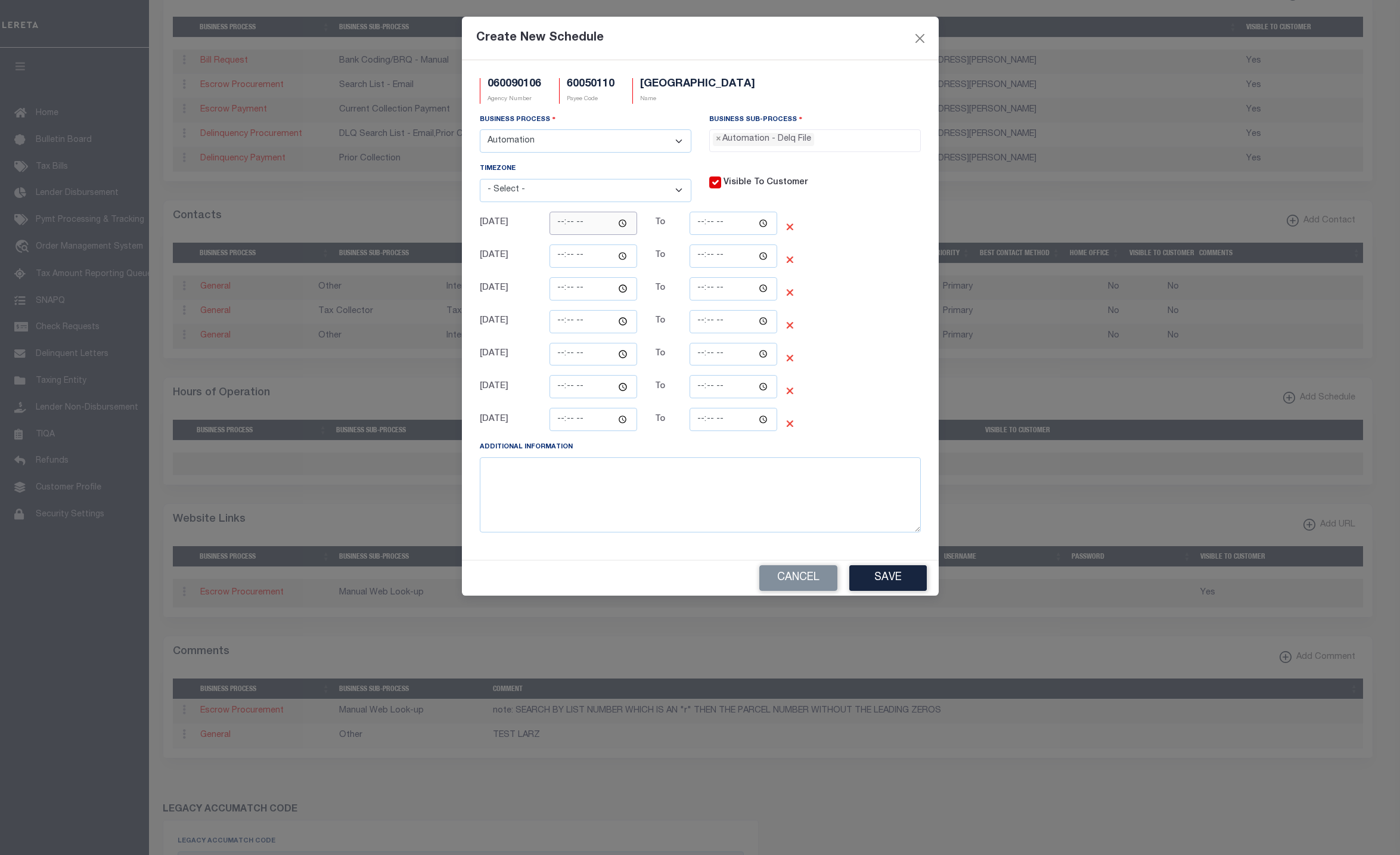
click at [619, 231] on input "time" at bounding box center [593, 223] width 87 height 23
type input "11:17"
click at [764, 225] on input "time" at bounding box center [733, 223] width 87 height 23
type input "23:17"
click at [720, 483] on textarea at bounding box center [700, 494] width 441 height 75
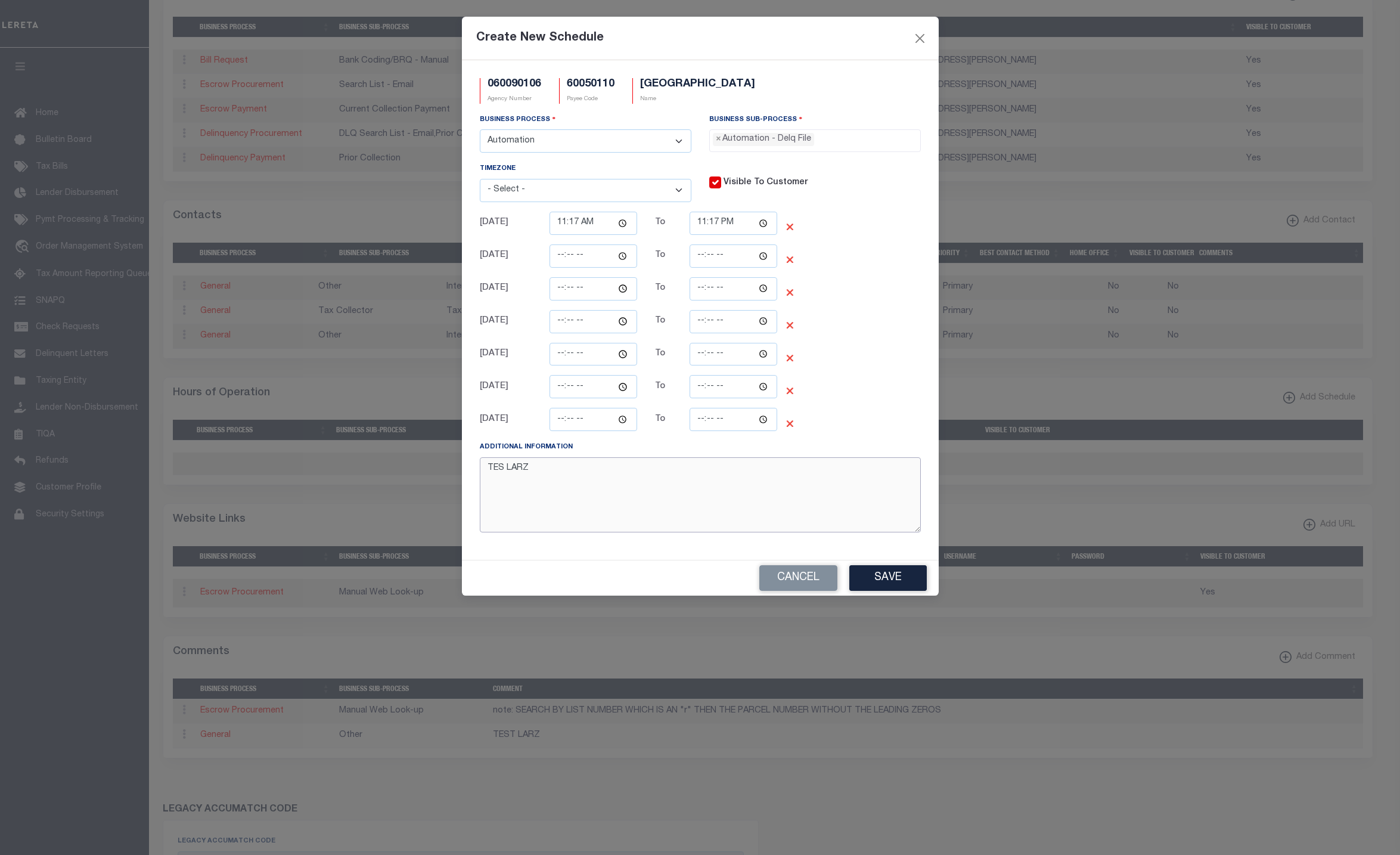
click at [503, 475] on textarea "TES LARZ" at bounding box center [700, 494] width 441 height 75
type textarea "TEST LARZ"
click at [877, 587] on button "Save" at bounding box center [888, 578] width 78 height 26
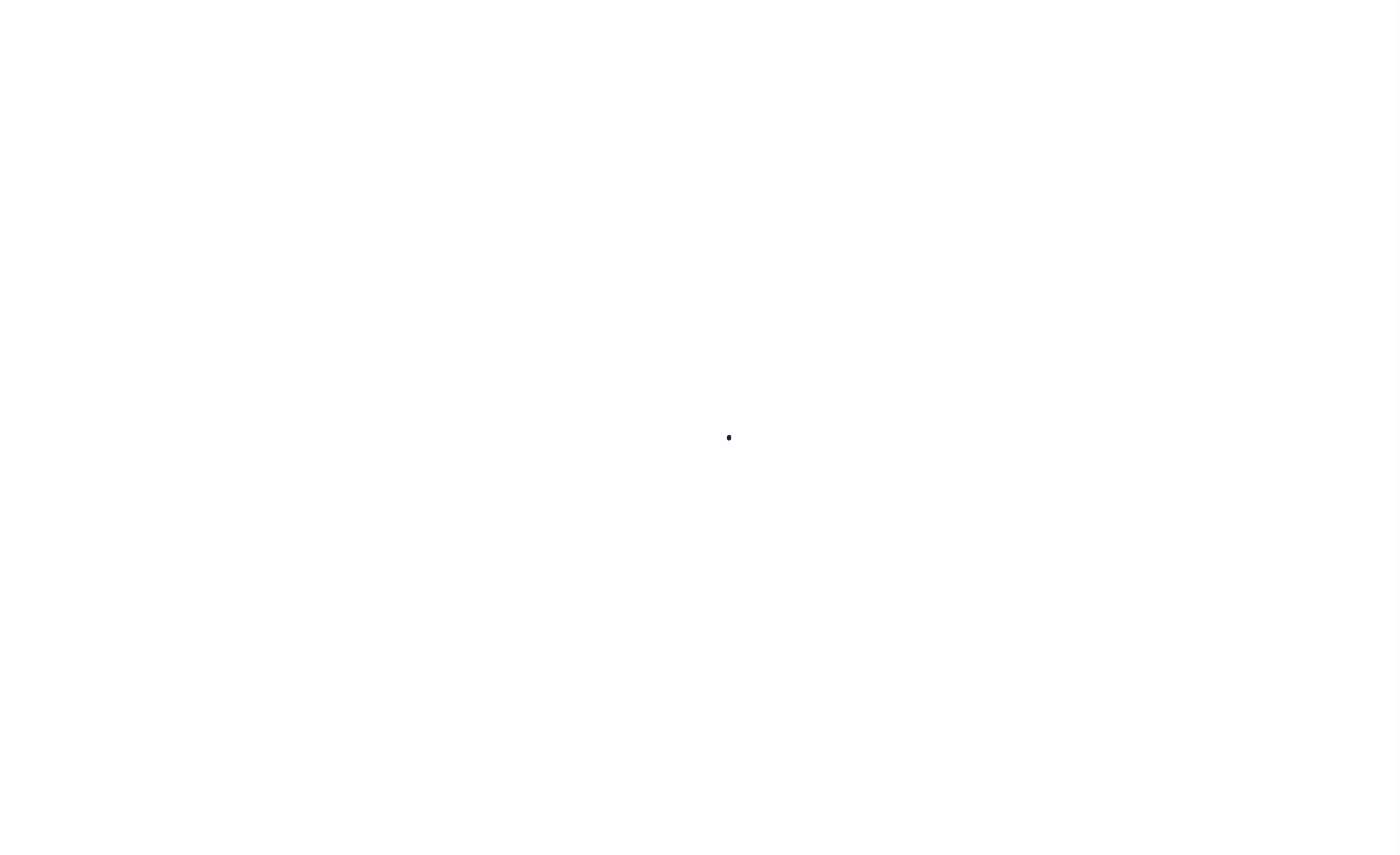
select select
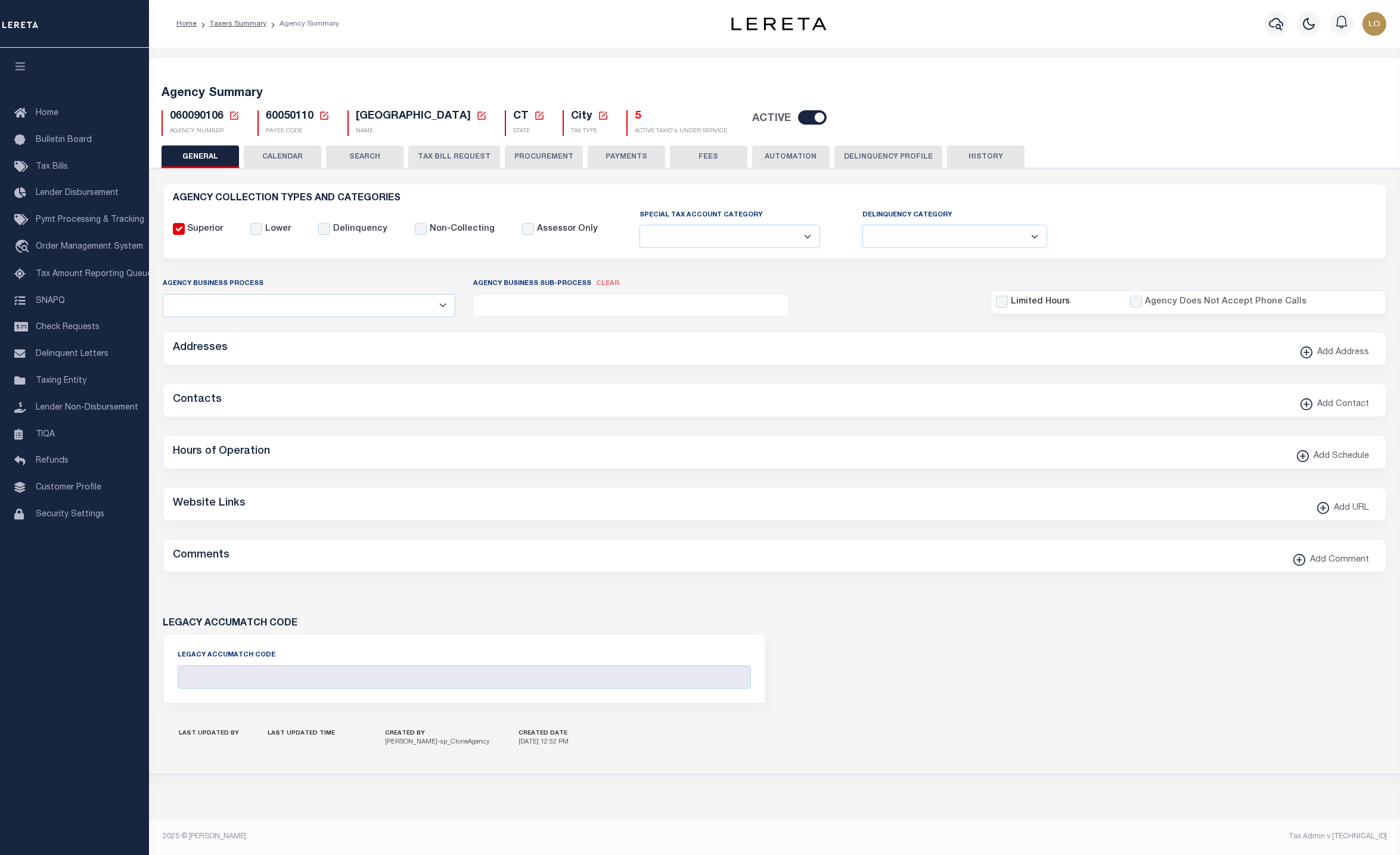
checkbox input "false"
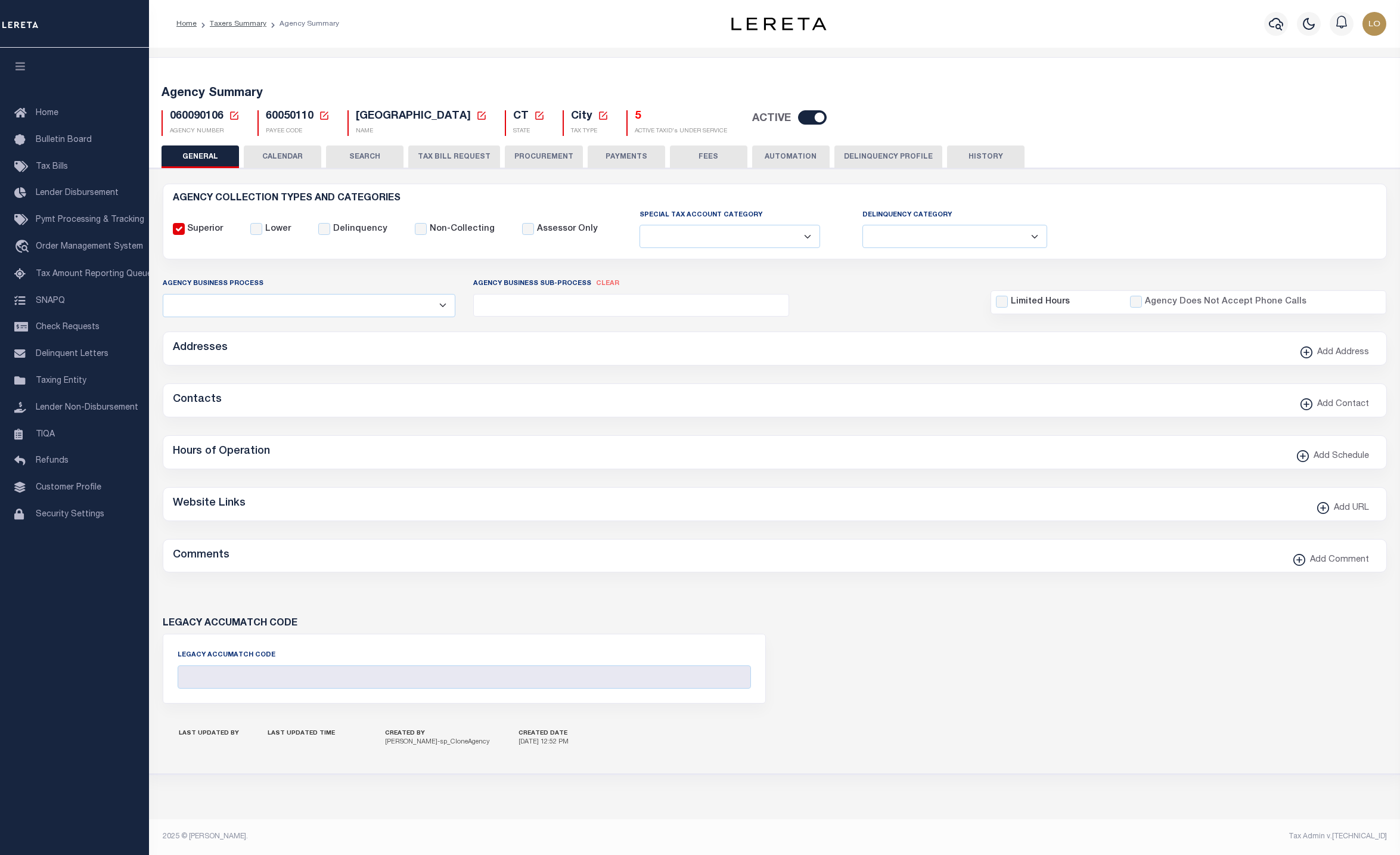
type input "900904007"
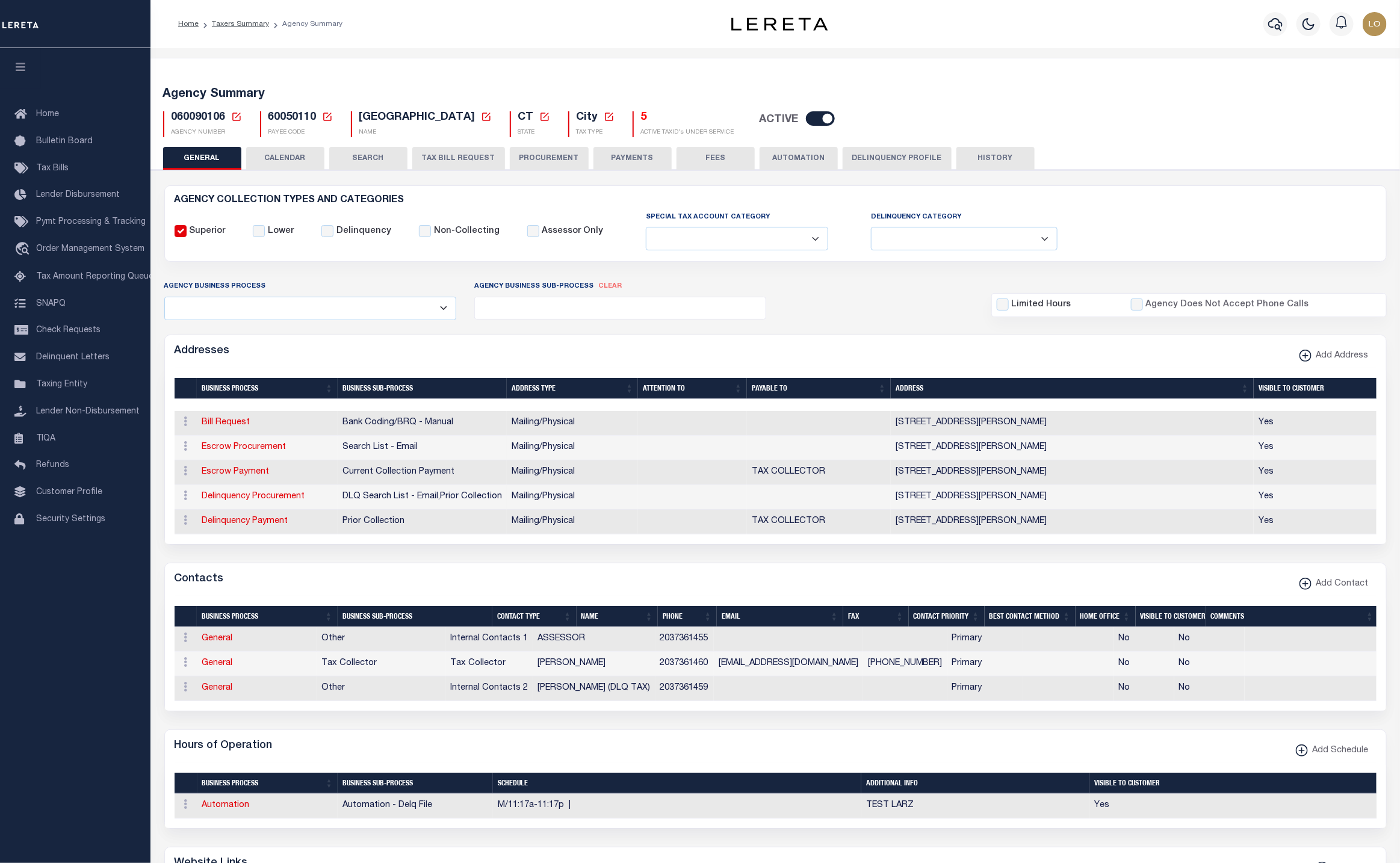
scroll to position [542, 0]
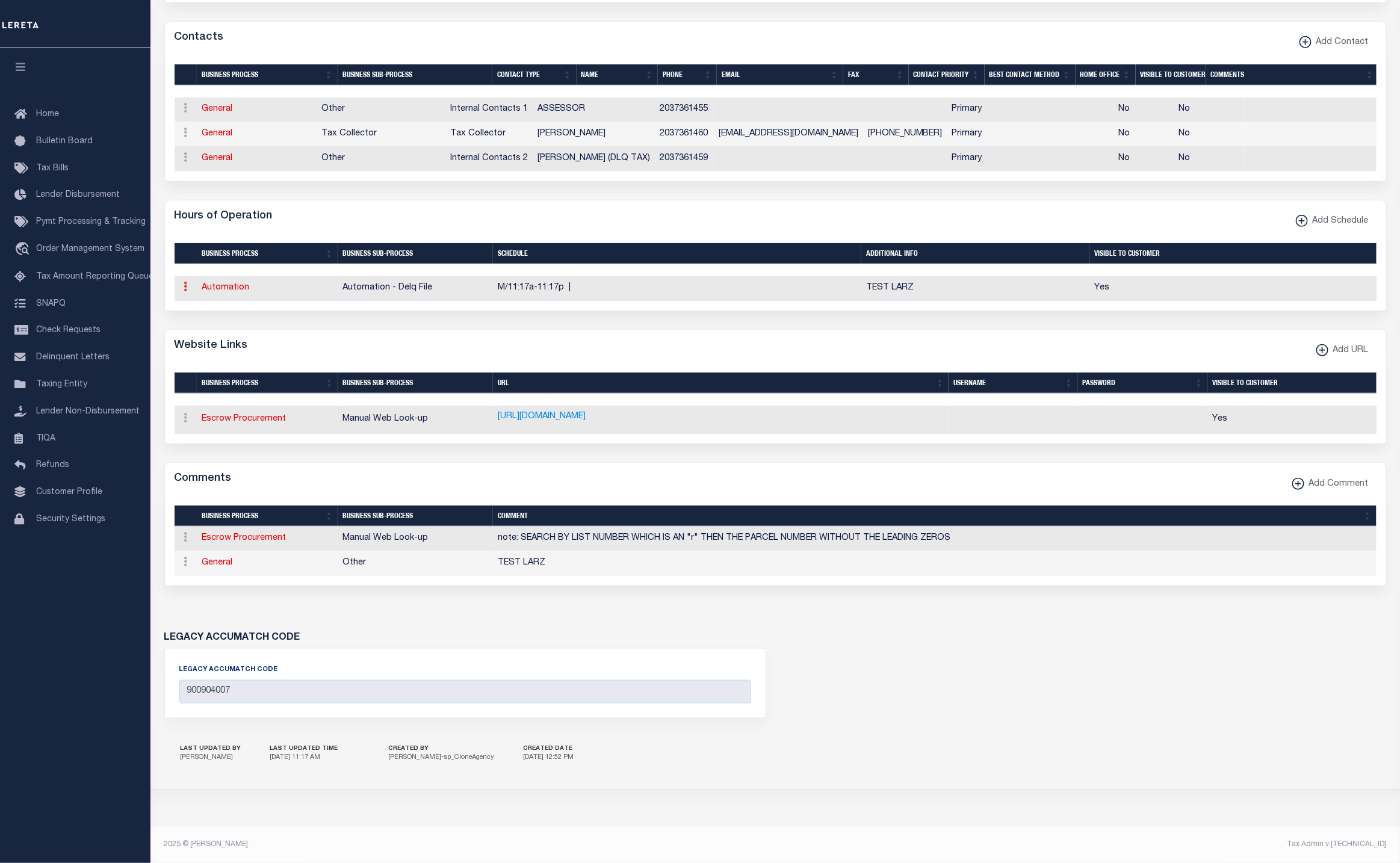
click at [190, 293] on link at bounding box center [185, 288] width 13 height 10
click at [245, 356] on link "Delete Schedule" at bounding box center [227, 345] width 95 height 20
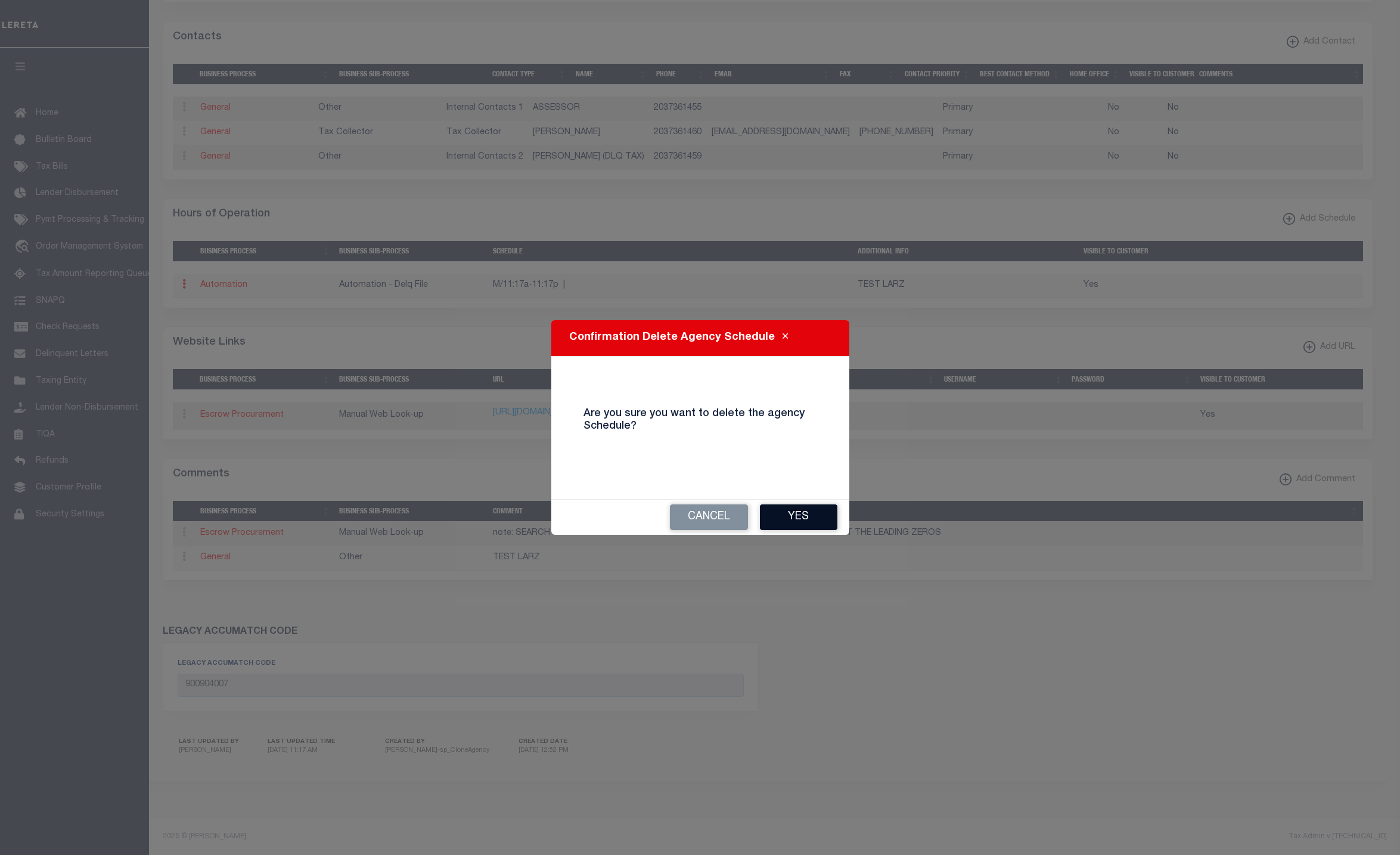
click at [799, 514] on button "Yes" at bounding box center [799, 517] width 78 height 26
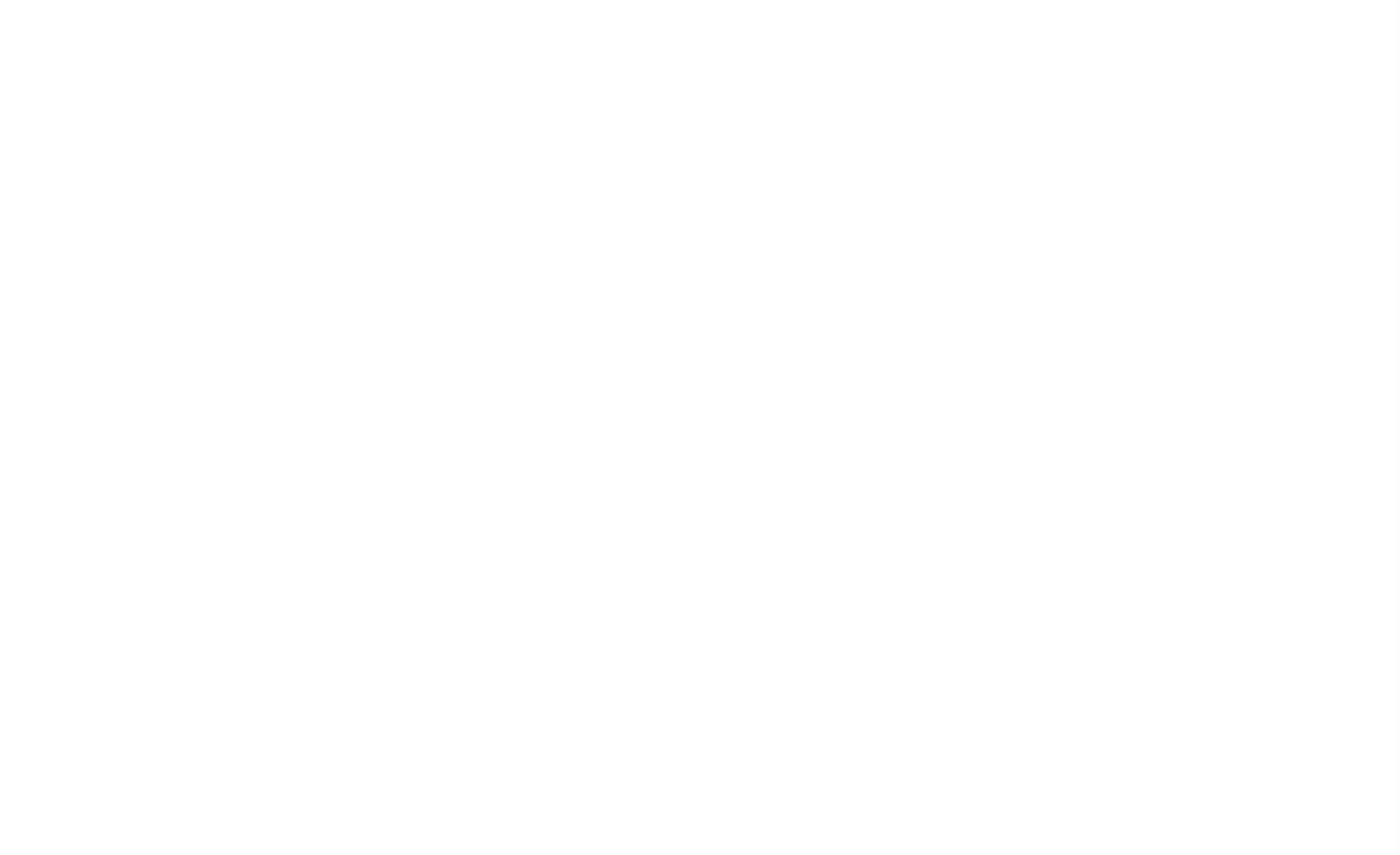
select select
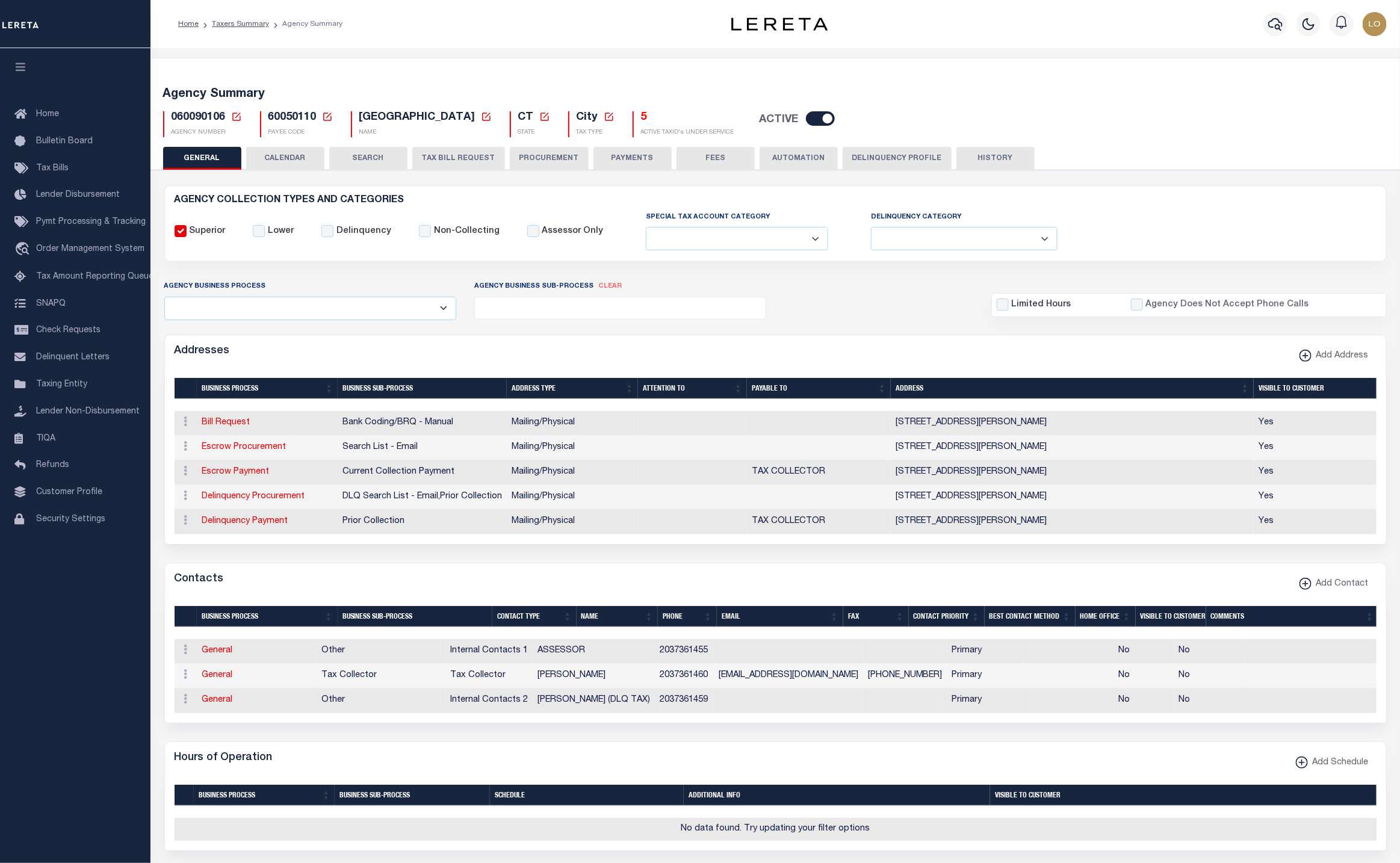
click at [866, 164] on button "Delinquency Profile" at bounding box center [897, 158] width 109 height 23
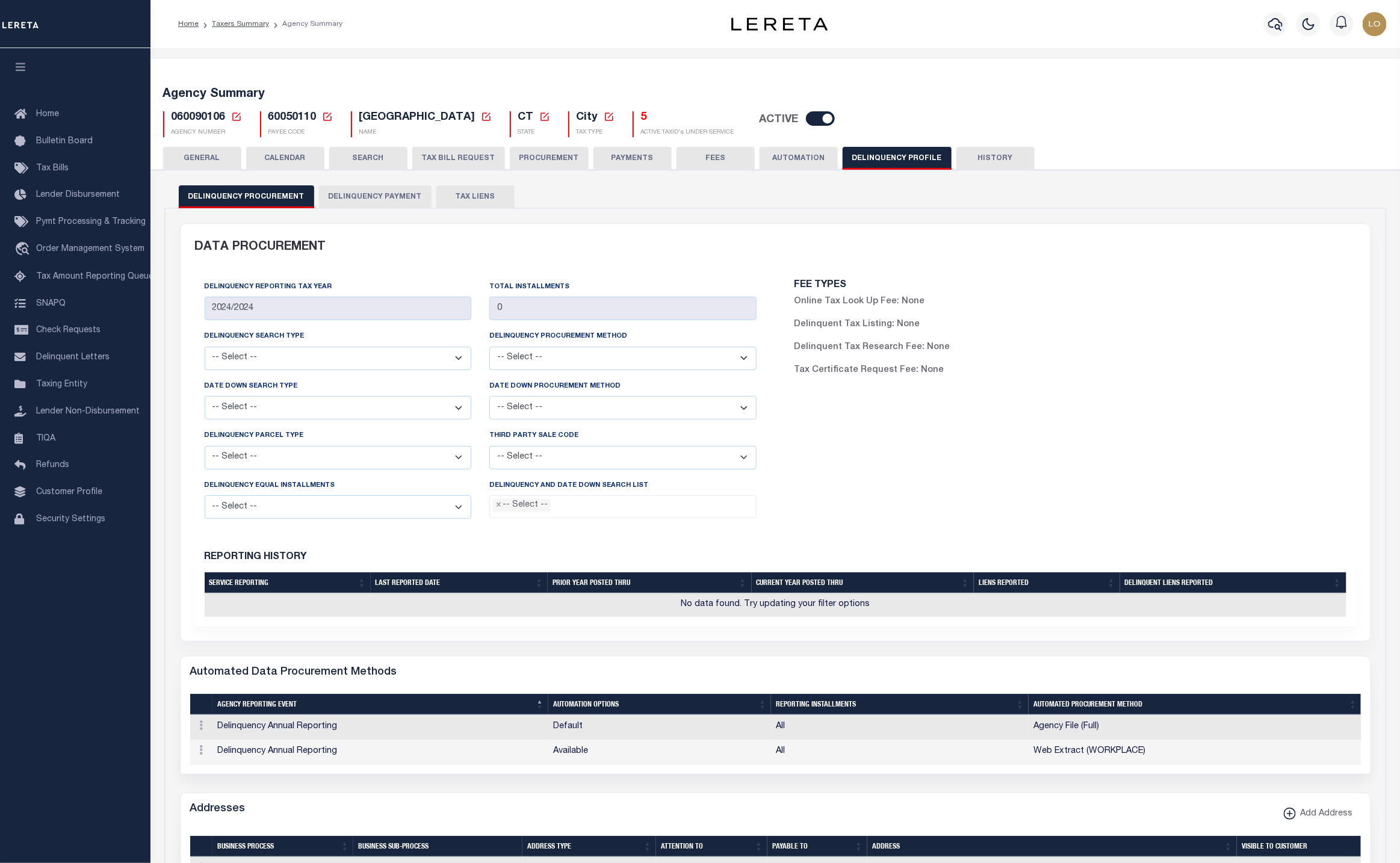
click at [475, 197] on button "TAX LIENS" at bounding box center [475, 196] width 78 height 23
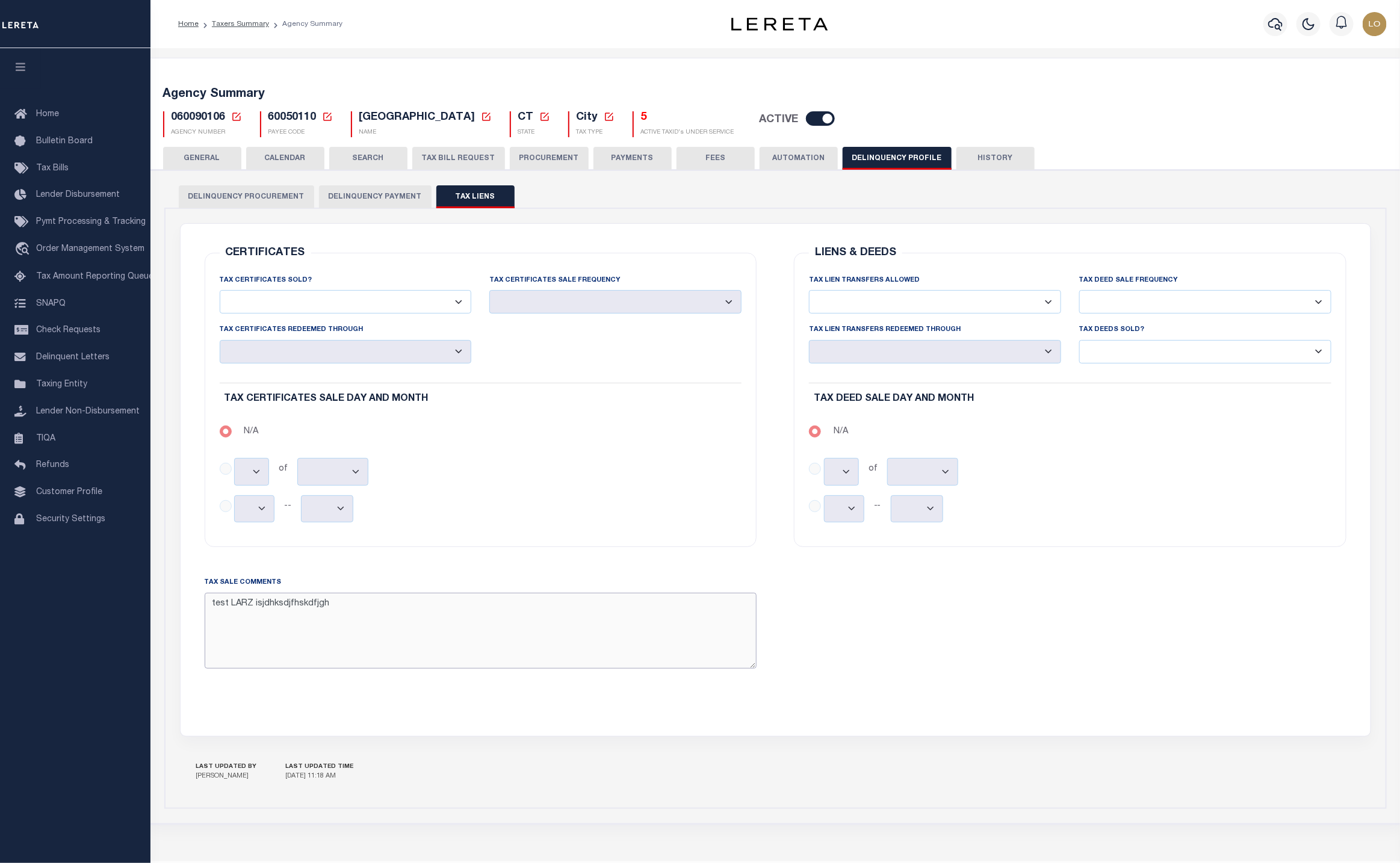
click at [349, 610] on textarea "test LARZ isjdhksdjfhskdfjgh" at bounding box center [481, 630] width 552 height 76
drag, startPoint x: 349, startPoint y: 610, endPoint x: 210, endPoint y: 607, distance: 139.0
click at [210, 607] on textarea "test LARZ isjdhksdjfhskdfjgh" at bounding box center [481, 630] width 552 height 76
type textarea "TEST"
click at [905, 688] on div "LIENS & DEEDS TAX LIEN TRANSFERS ALLOWED Yes No TAX DEED SALE FREQUENCY No" at bounding box center [1070, 472] width 590 height 469
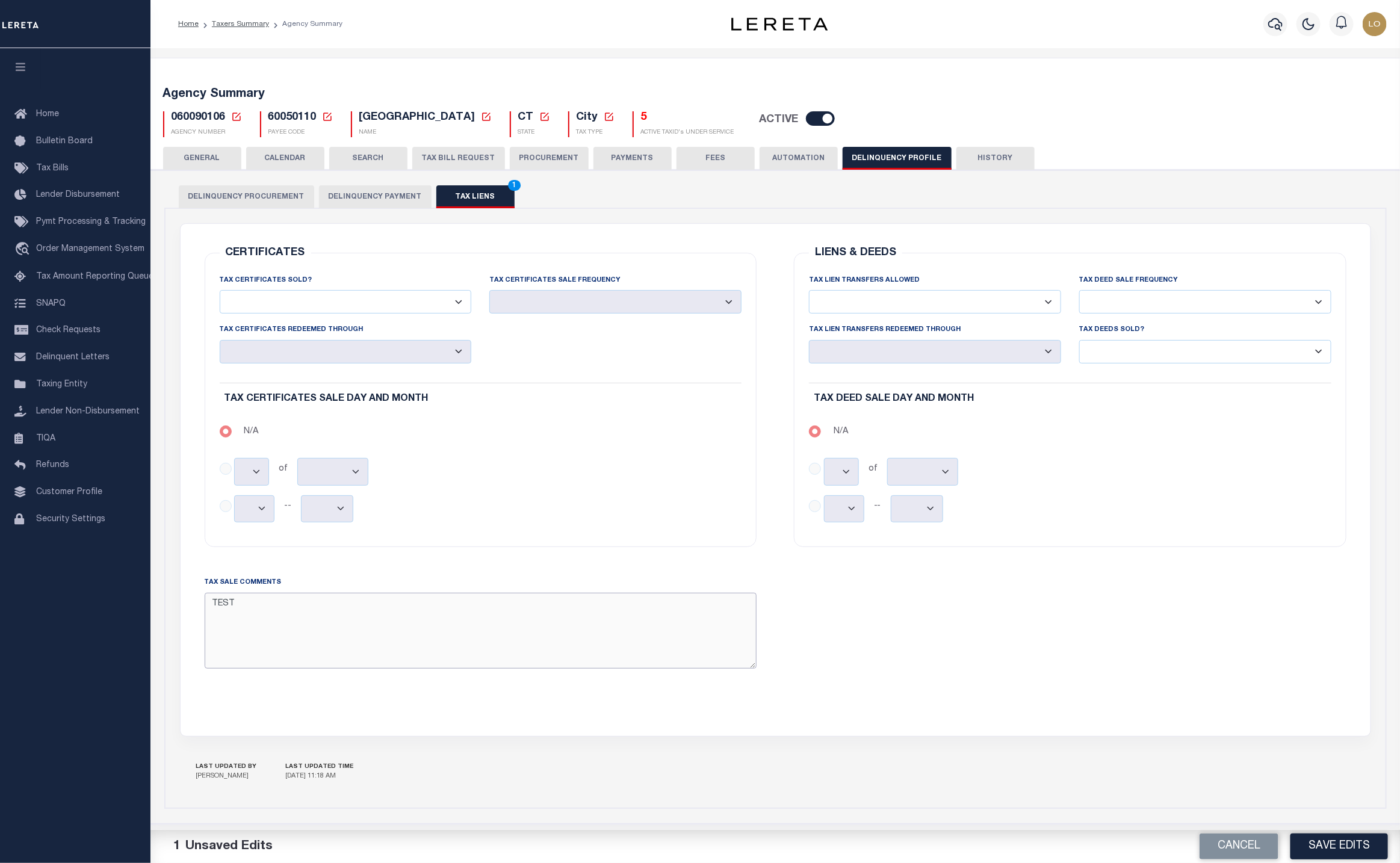
drag, startPoint x: 259, startPoint y: 614, endPoint x: 210, endPoint y: 610, distance: 49.2
click at [210, 610] on textarea "TEST" at bounding box center [481, 630] width 552 height 76
click at [1333, 842] on button "Save Edits" at bounding box center [1340, 847] width 98 height 26
click at [1026, 645] on div "LIENS & DEEDS TAX LIEN TRANSFERS ALLOWED Yes No TAX DEED SALE FREQUENCY No" at bounding box center [1070, 472] width 590 height 469
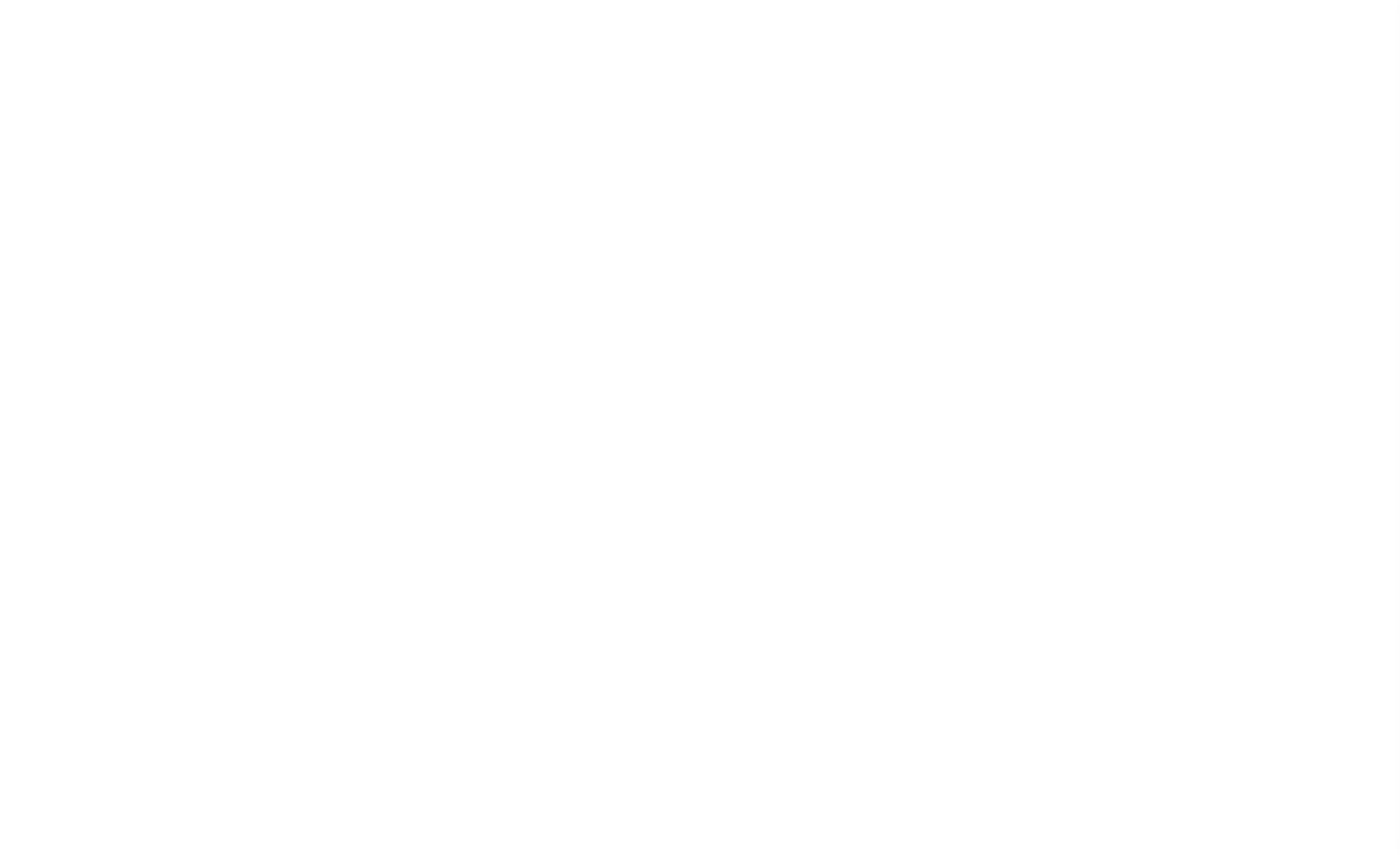
select select
type input "2024/2024"
type input "0"
radio input "true"
type textarea "TEST"
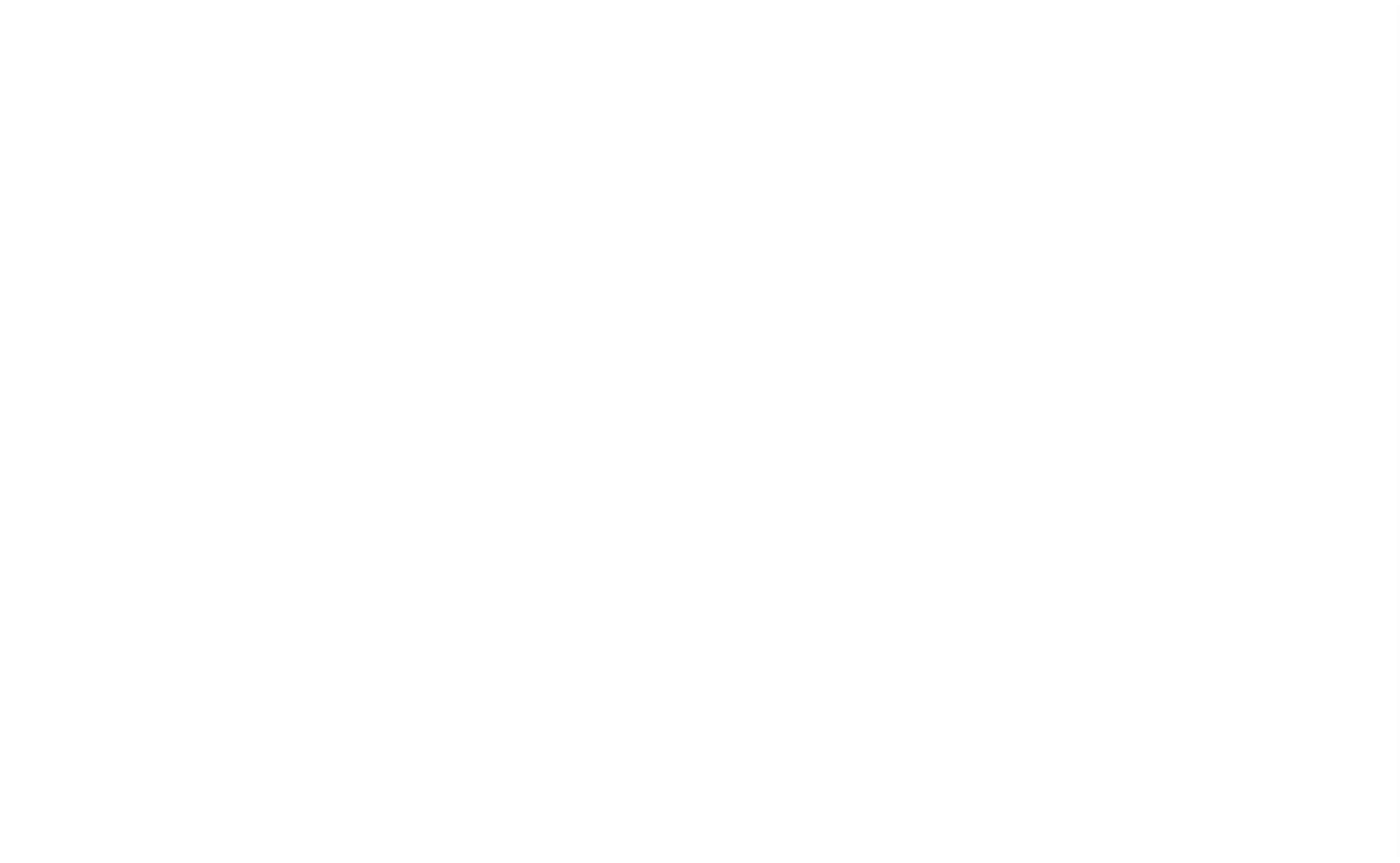
radio input "true"
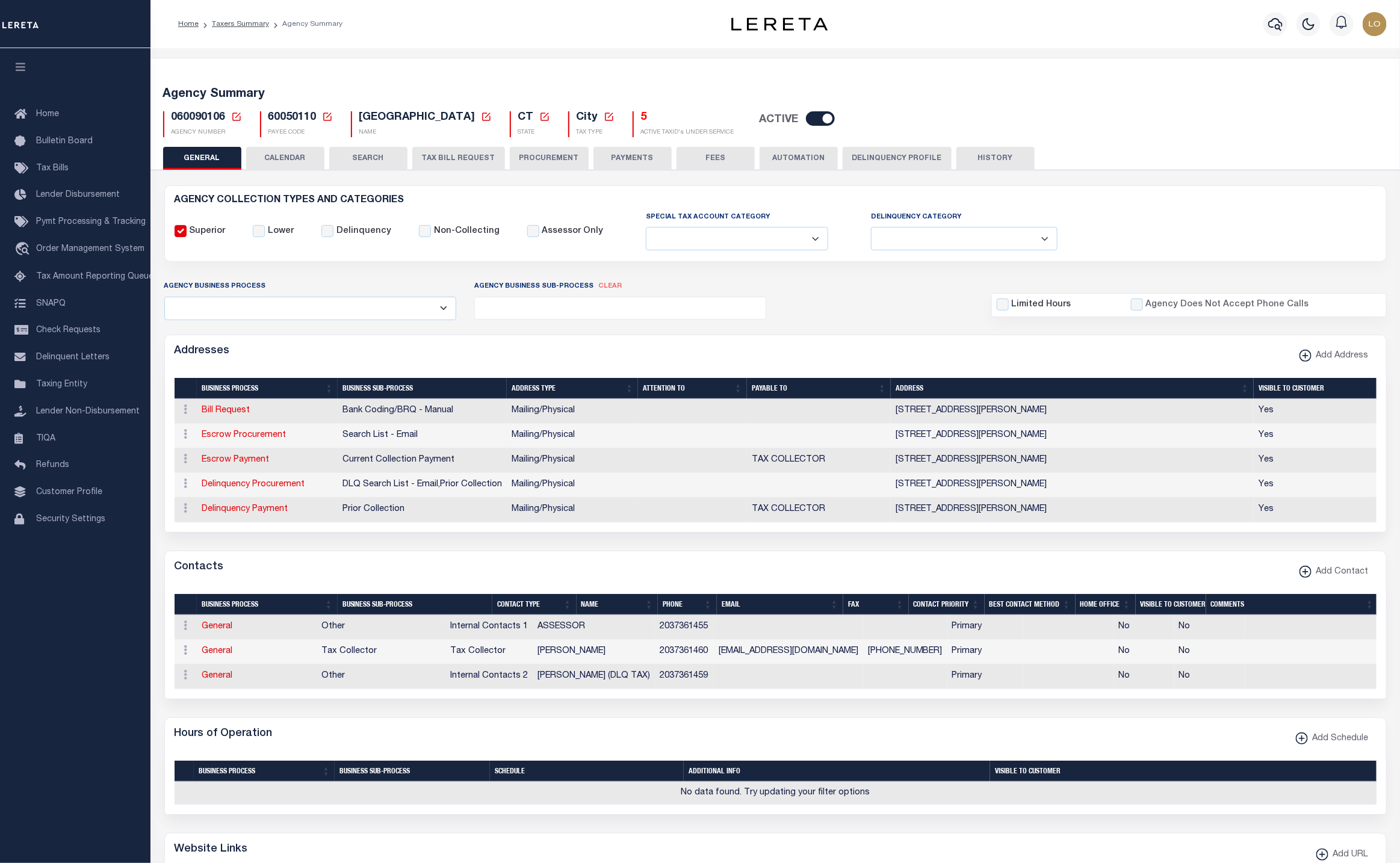
click at [889, 156] on button "Delinquency Profile" at bounding box center [897, 158] width 109 height 23
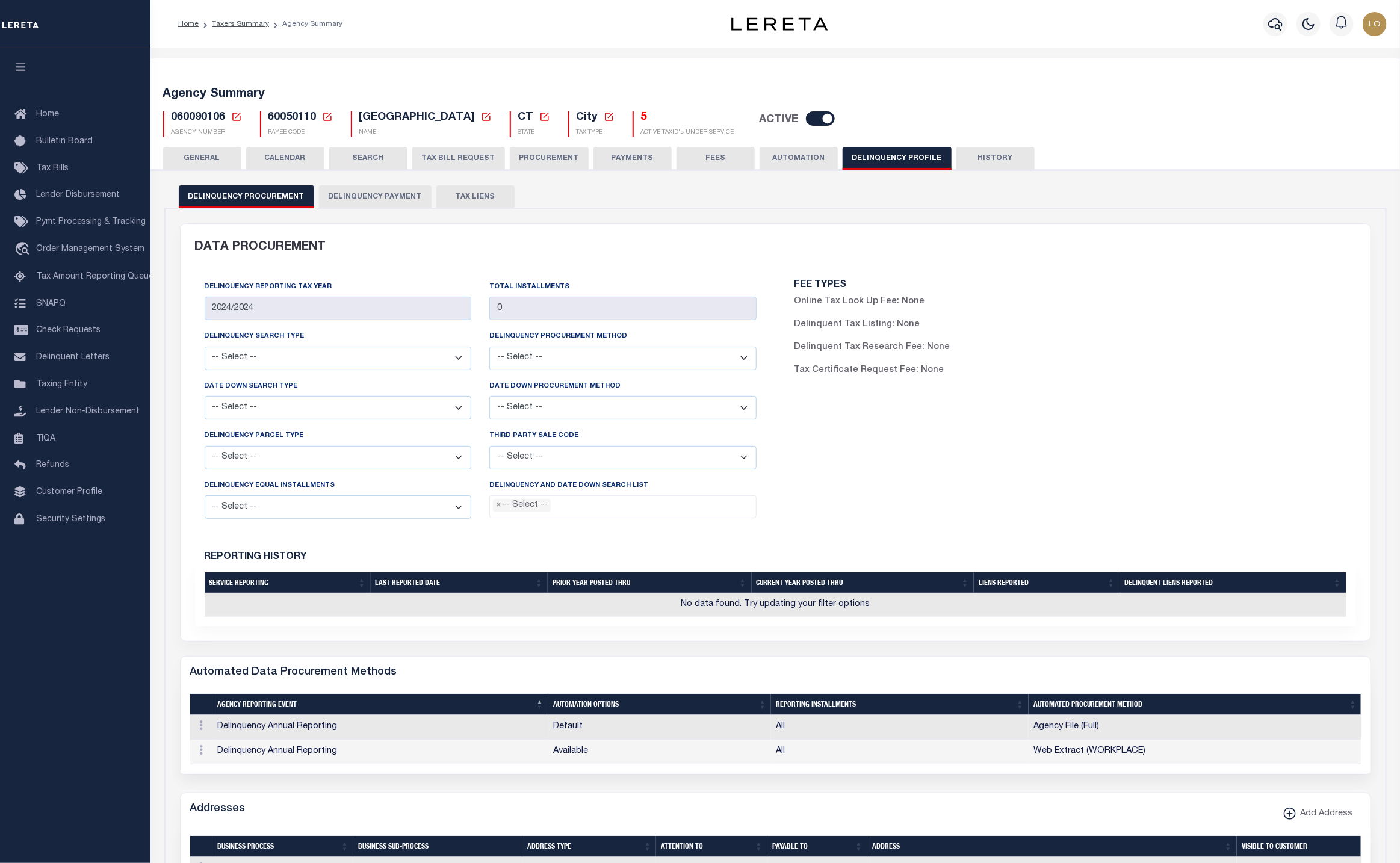
click at [461, 198] on button "TAX LIENS" at bounding box center [475, 196] width 78 height 23
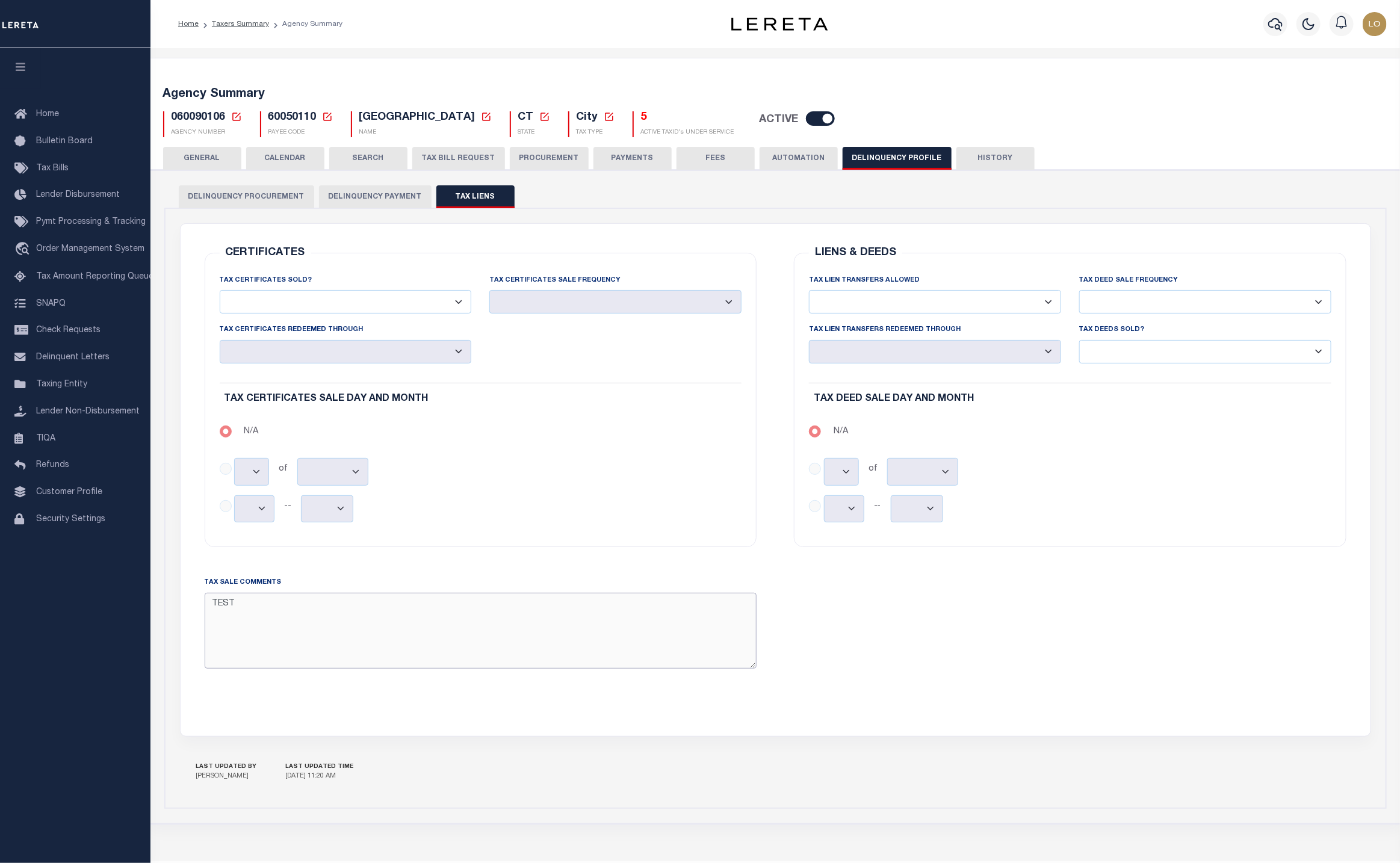
drag, startPoint x: 247, startPoint y: 608, endPoint x: 205, endPoint y: 614, distance: 42.4
click at [205, 614] on textarea "TEST" at bounding box center [481, 630] width 552 height 76
